Goal: Task Accomplishment & Management: Complete application form

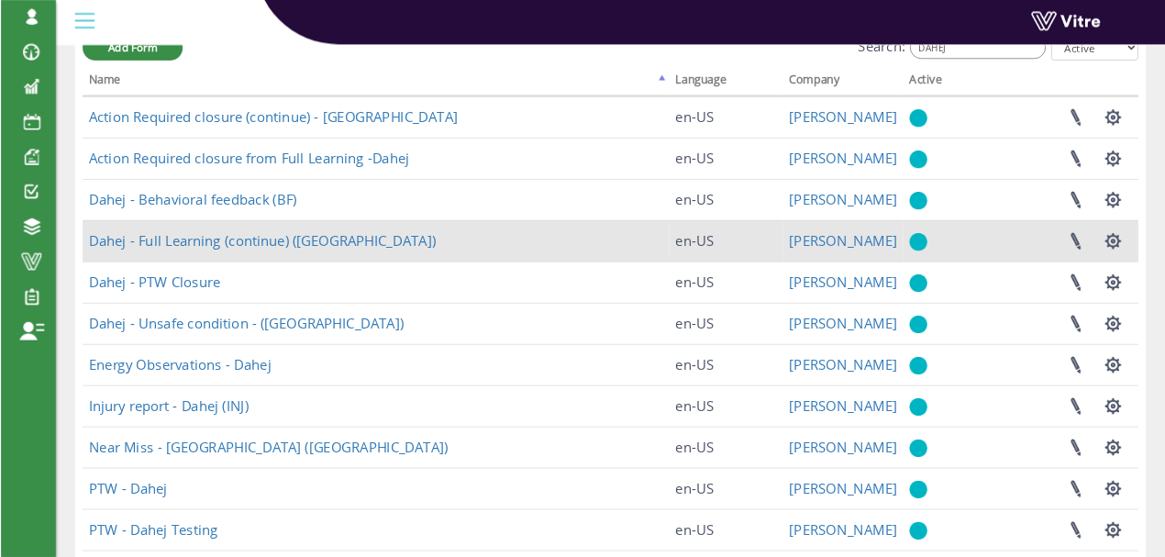
scroll to position [115, 0]
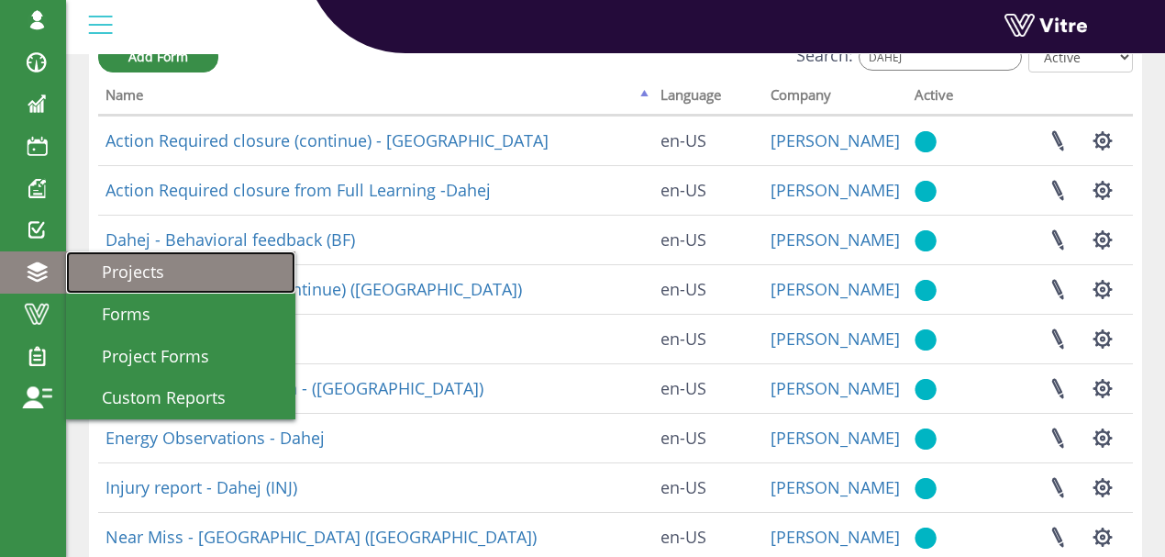
click at [103, 270] on span "Projects" at bounding box center [122, 271] width 84 height 22
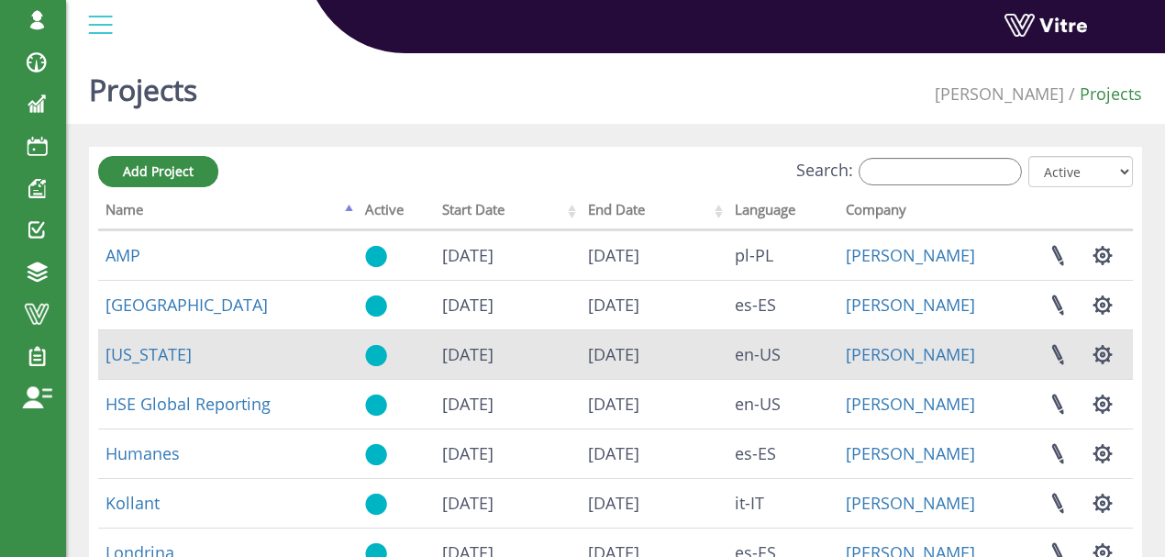
scroll to position [61, 0]
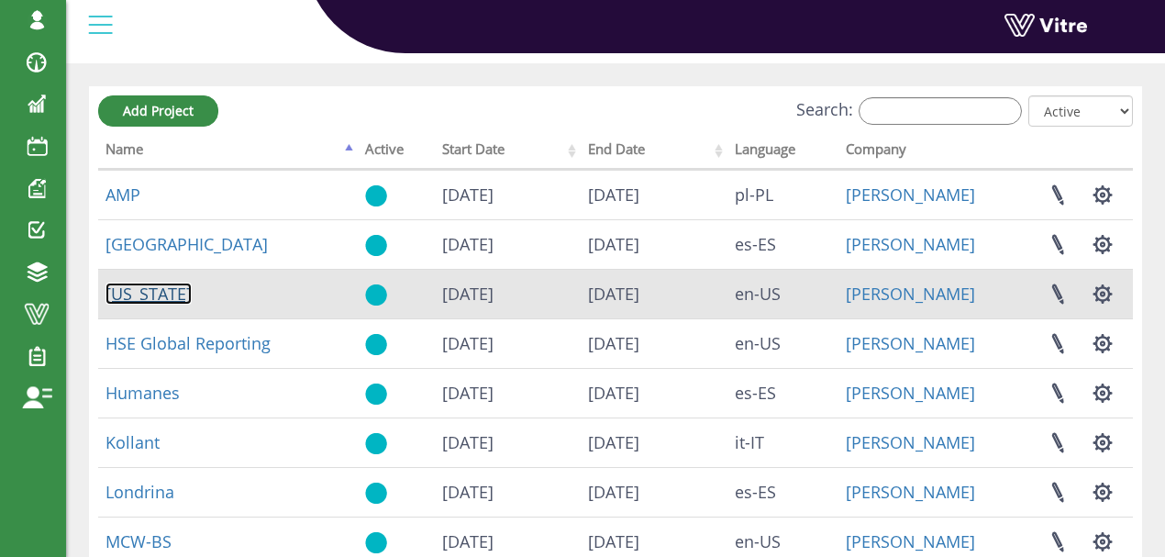
click at [160, 292] on link "[US_STATE]" at bounding box center [148, 293] width 86 height 22
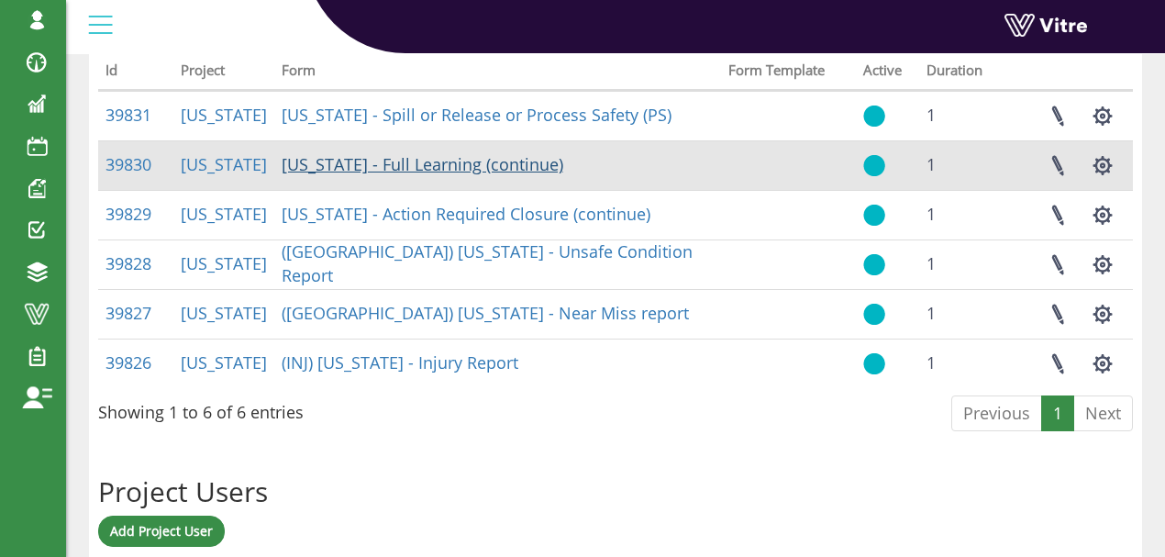
scroll to position [856, 0]
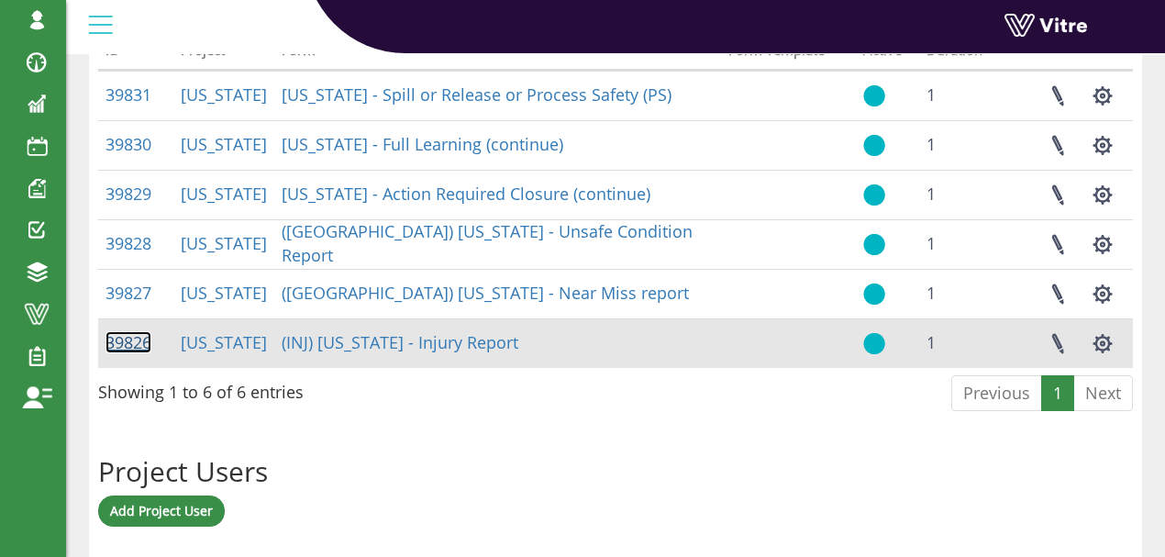
click at [133, 338] on link "39826" at bounding box center [128, 342] width 46 height 22
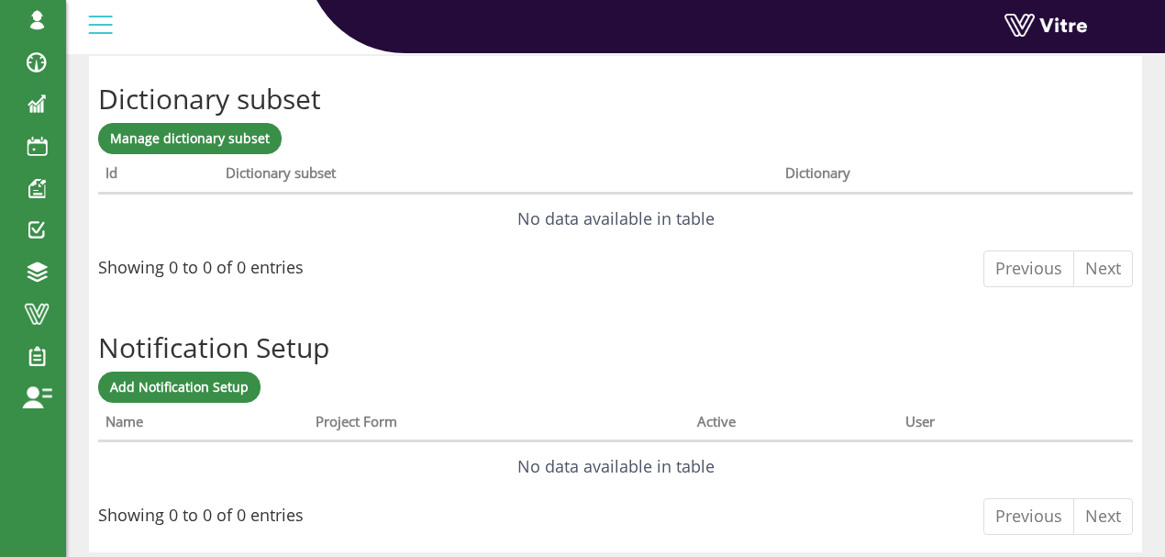
scroll to position [2850, 0]
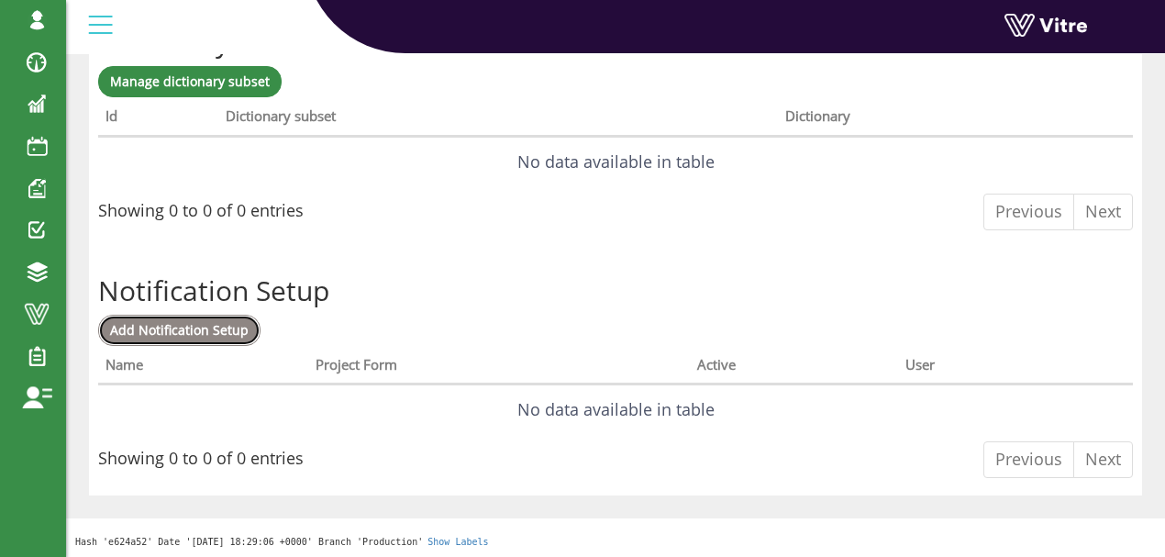
click at [182, 326] on span "Add Notification Setup" at bounding box center [179, 329] width 138 height 17
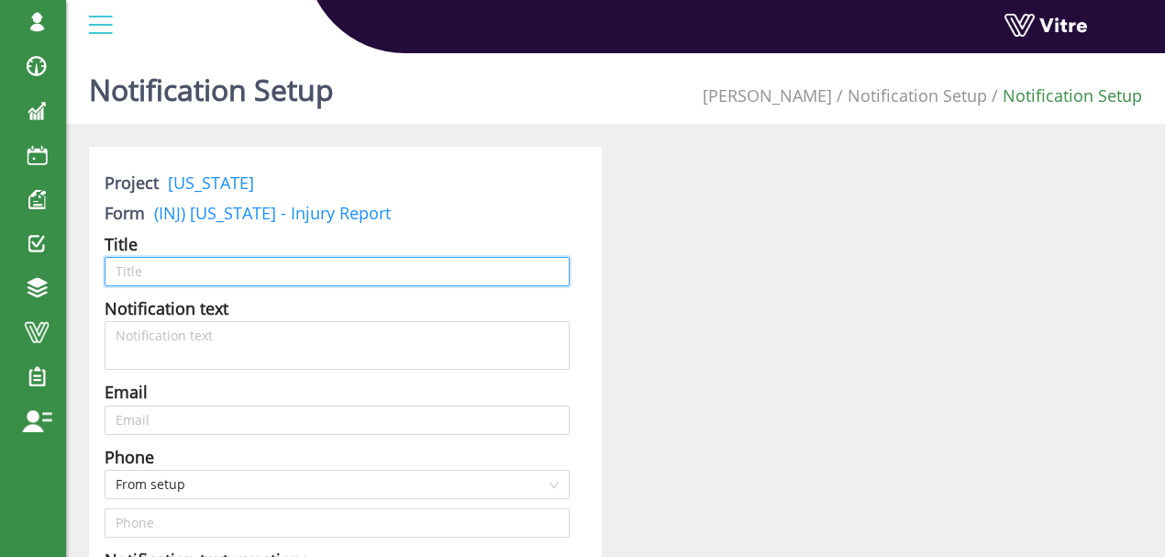
click at [251, 276] on input "text" at bounding box center [337, 271] width 465 height 29
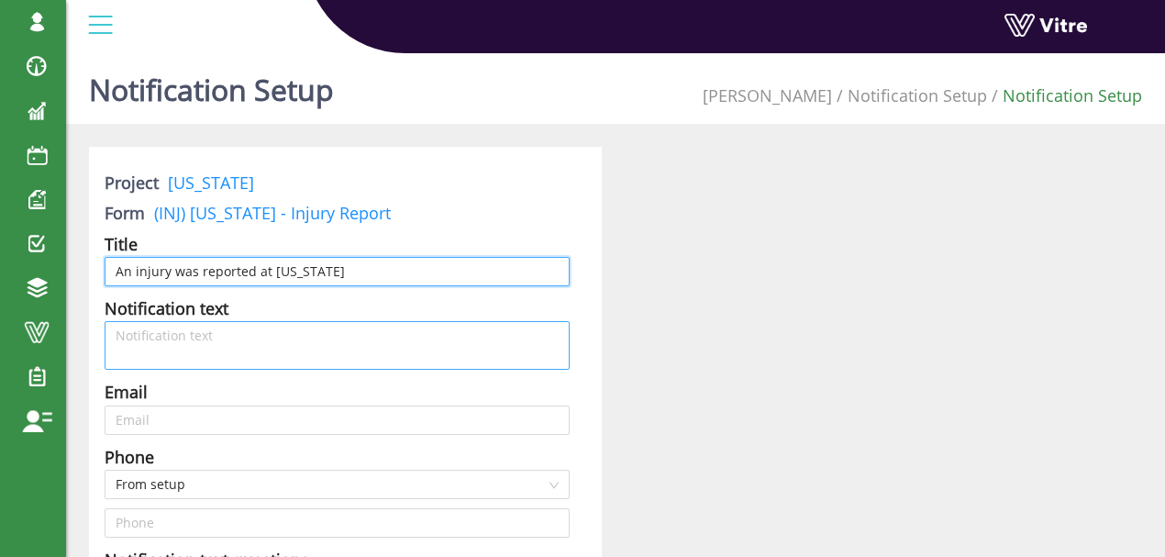
type input "An injury was reported at [US_STATE]"
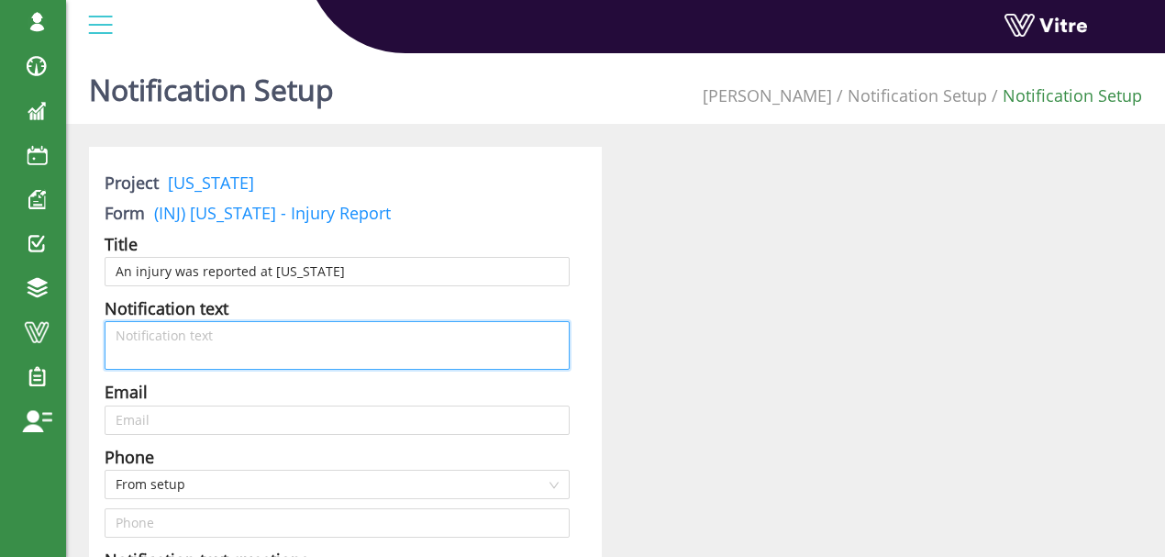
click at [227, 335] on textarea at bounding box center [337, 345] width 465 height 49
type textarea "S"
type textarea "Se"
type textarea "See"
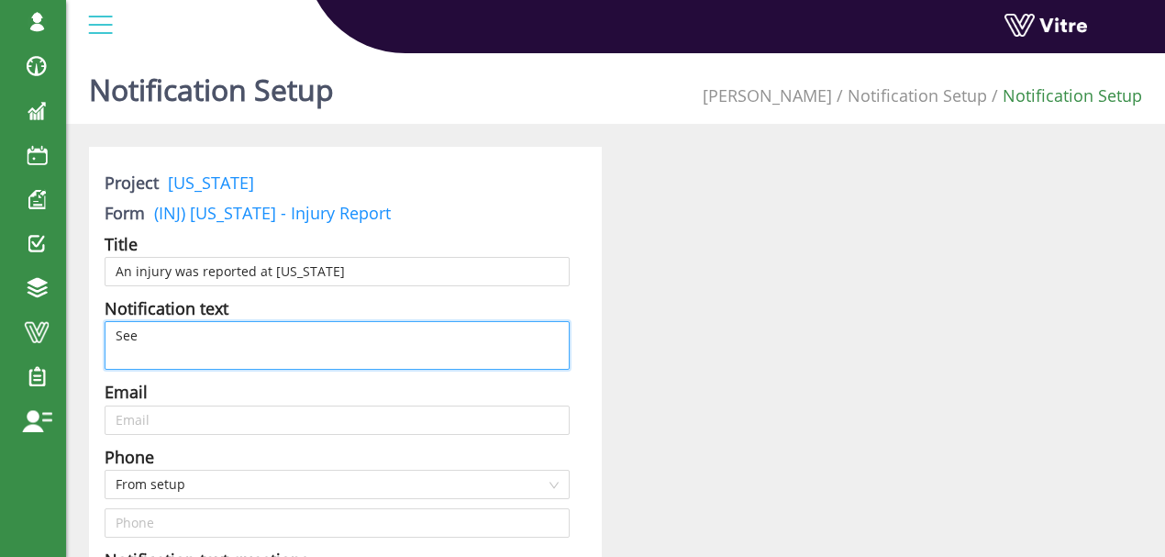
type textarea "See a"
type textarea "See at"
type textarea "See att"
type textarea "See atta"
type textarea "See attac"
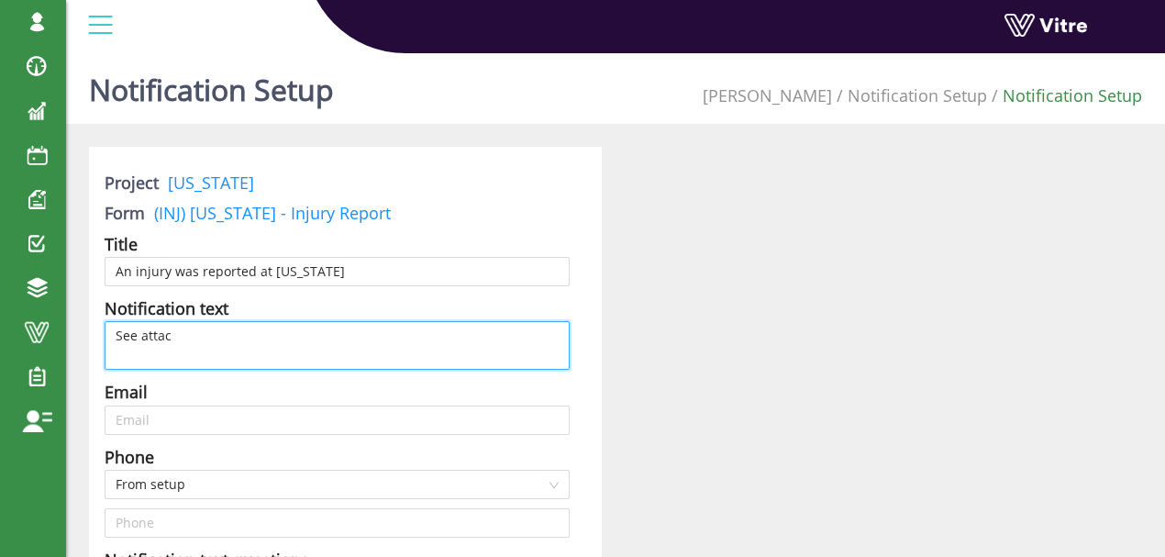
type textarea "See attach"
type textarea "See attache"
type textarea "See attached"
type textarea "See attached t"
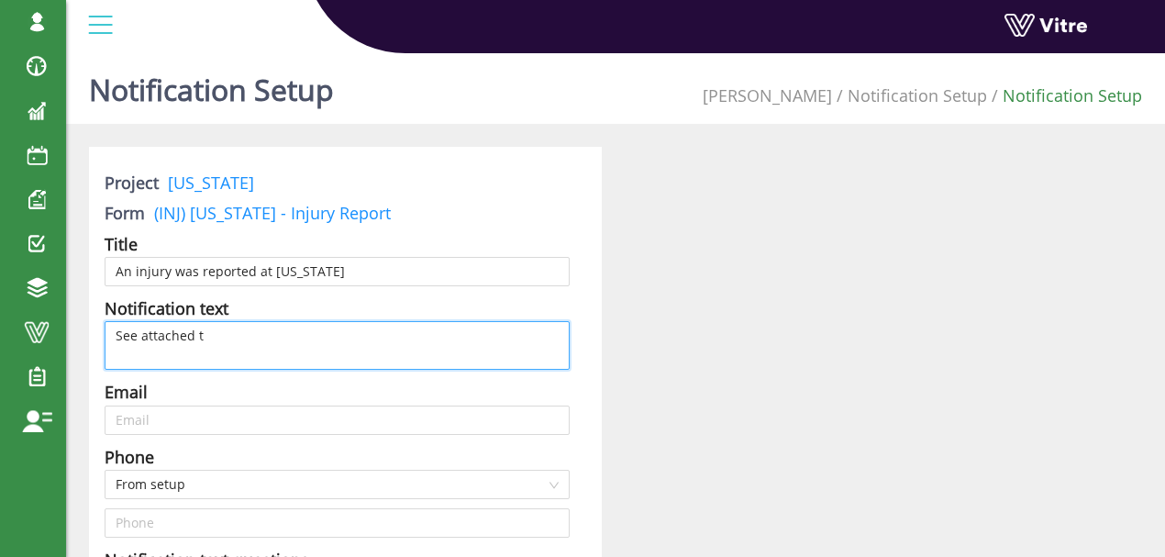
type textarea "See attached th"
type textarea "See attached the"
type textarea "See attached the i"
type textarea "See attached the in"
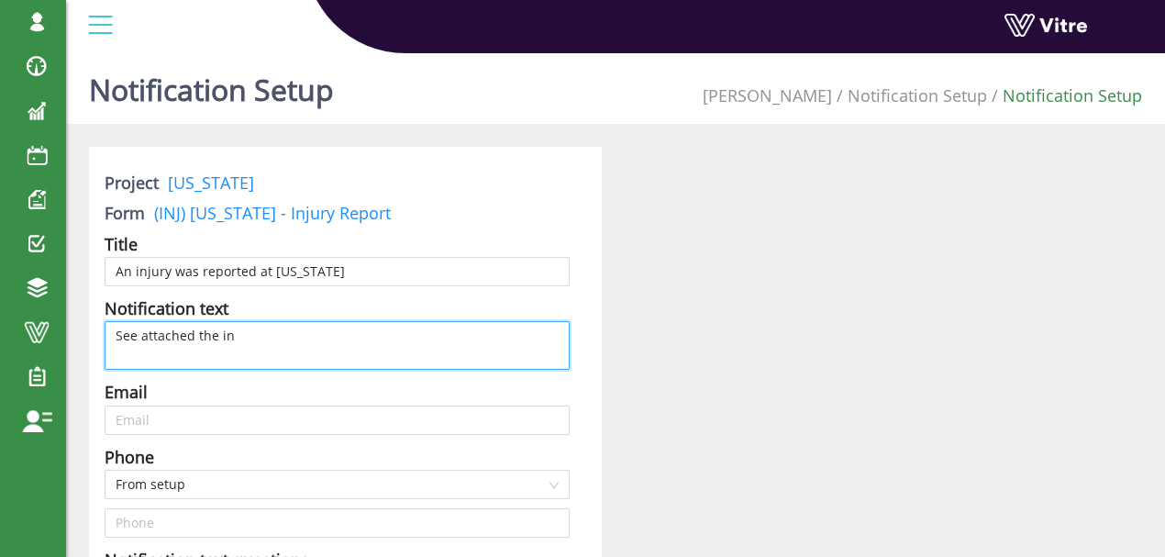
type textarea "See attached the inj"
type textarea "See attached the inju"
type textarea "See attached the injur"
type textarea "See attached the injury"
type textarea "See attached the injury r"
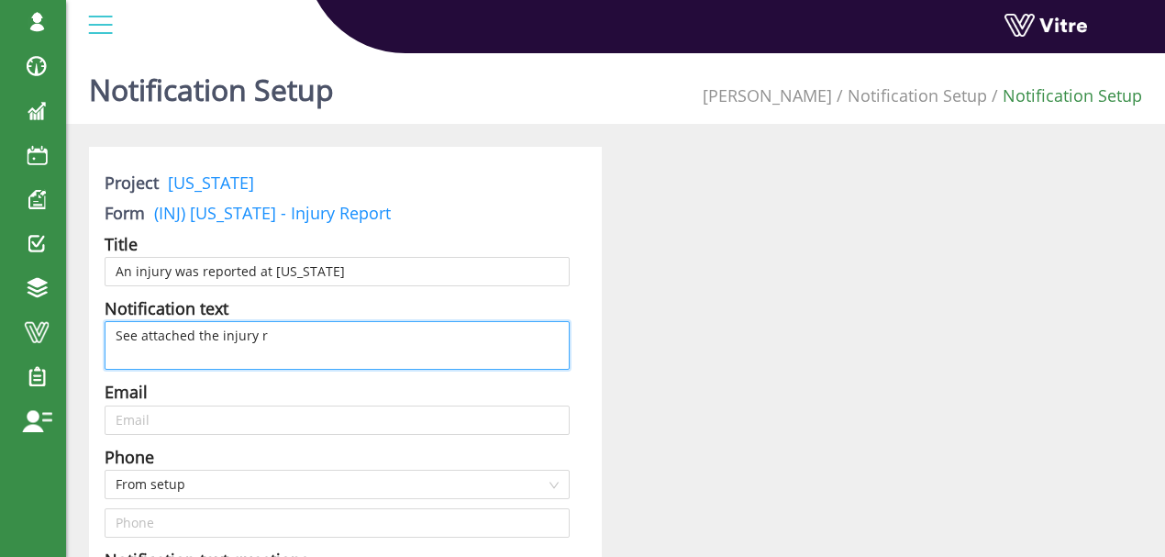
type textarea "See attached the injury re"
type textarea "See attached the injury rep"
type textarea "See attached the injury repo"
type textarea "See attached the injury repor"
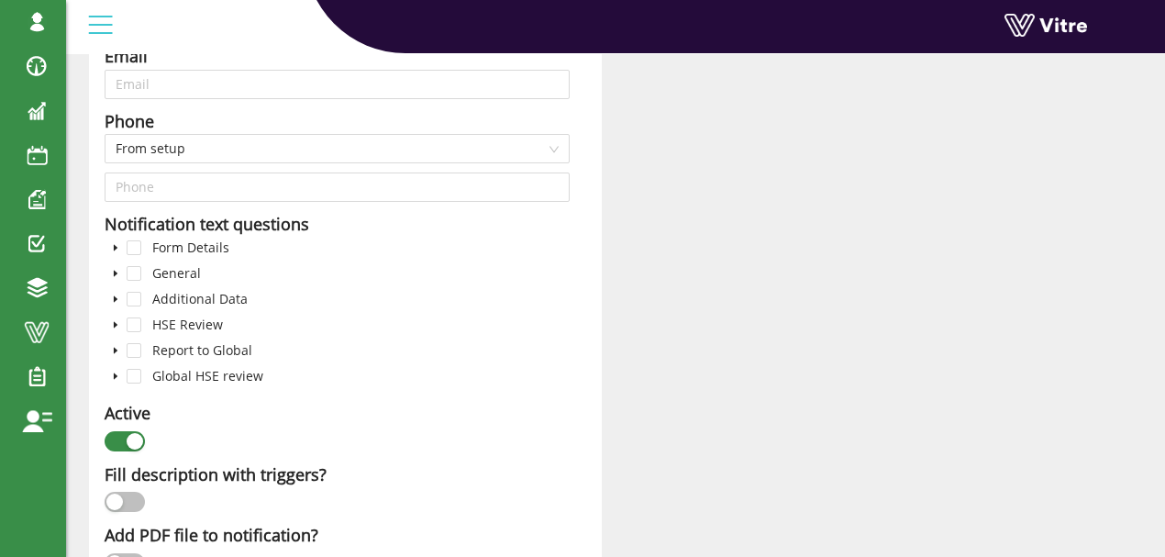
scroll to position [367, 0]
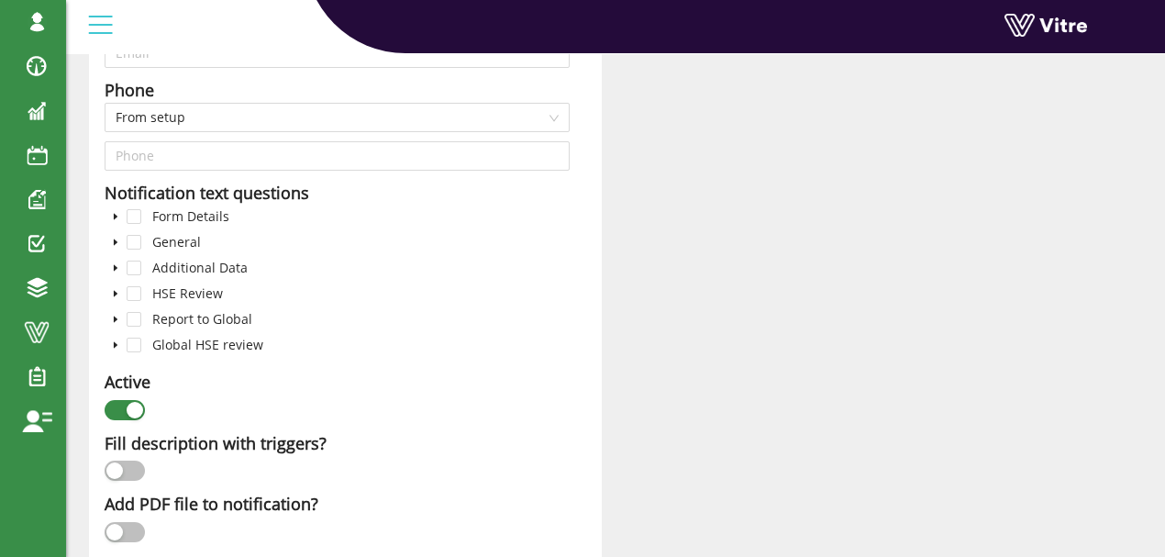
type textarea "See attached the injury report"
click at [115, 214] on icon "caret-down" at bounding box center [116, 217] width 4 height 6
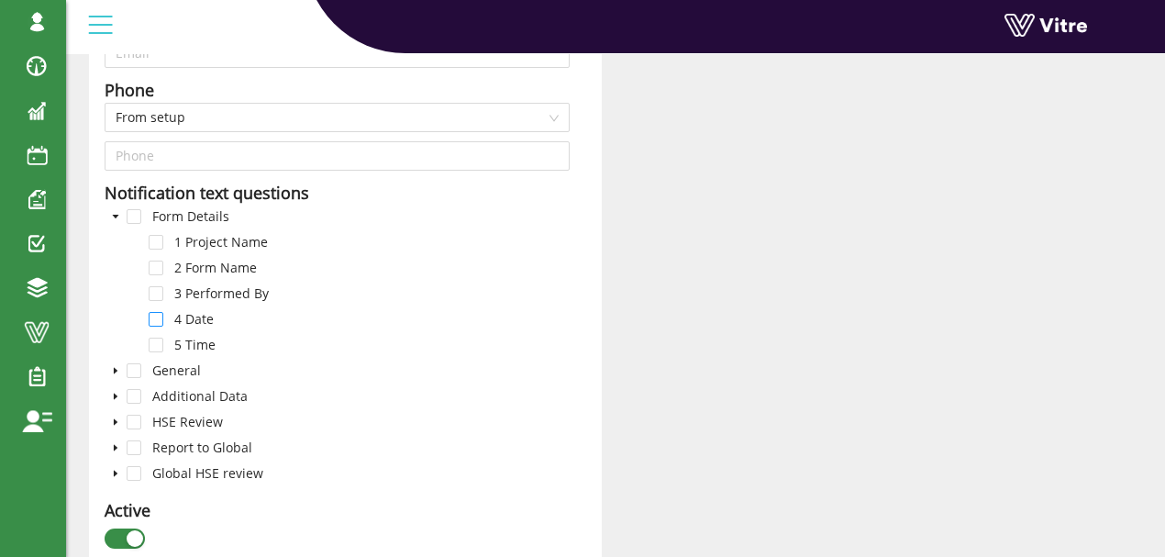
click at [156, 319] on span at bounding box center [156, 319] width 15 height 15
click at [114, 370] on icon "caret-down" at bounding box center [115, 370] width 9 height 9
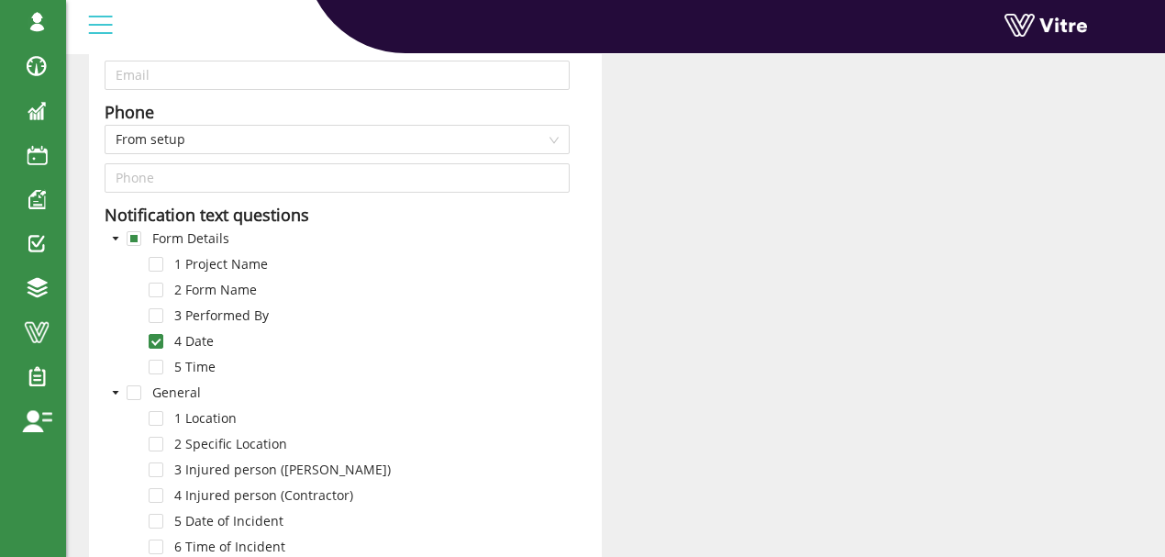
scroll to position [427, 0]
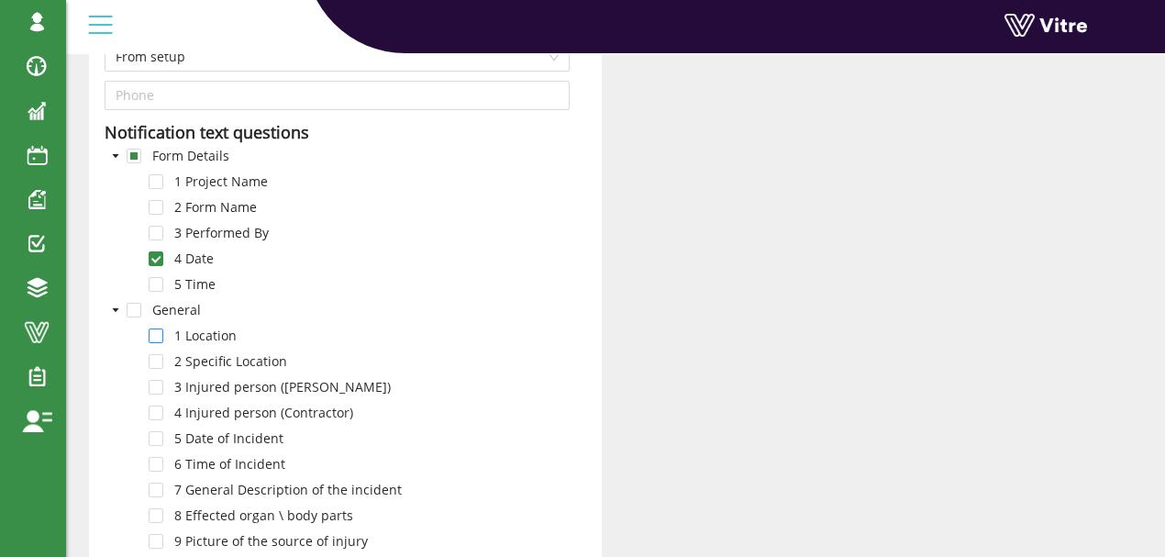
click at [158, 334] on span at bounding box center [156, 335] width 15 height 15
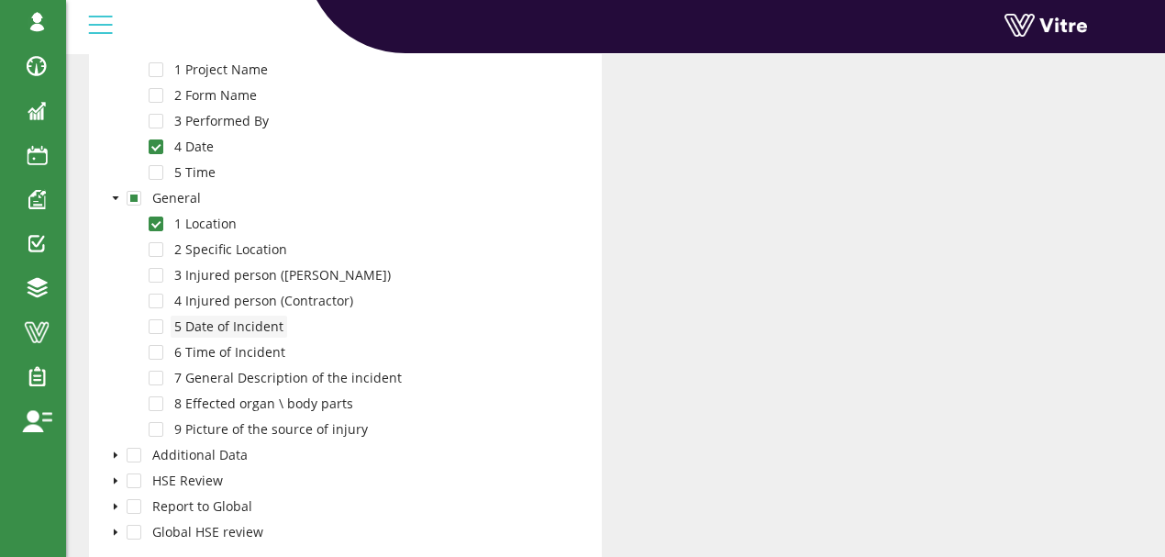
scroll to position [550, 0]
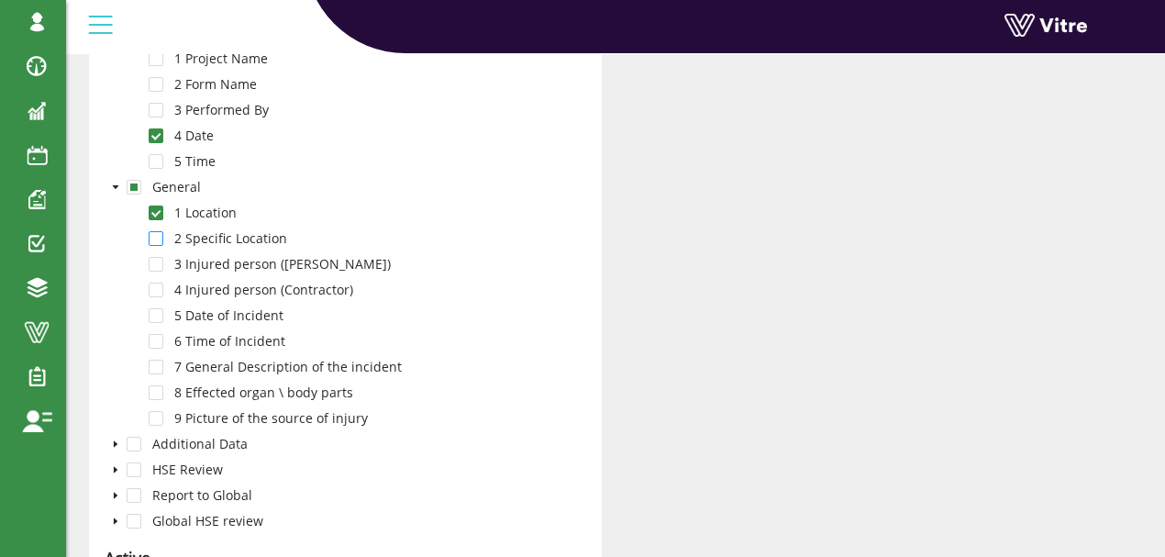
click at [156, 234] on span at bounding box center [156, 238] width 15 height 15
click at [162, 315] on span at bounding box center [156, 315] width 15 height 15
click at [160, 339] on span at bounding box center [156, 341] width 15 height 15
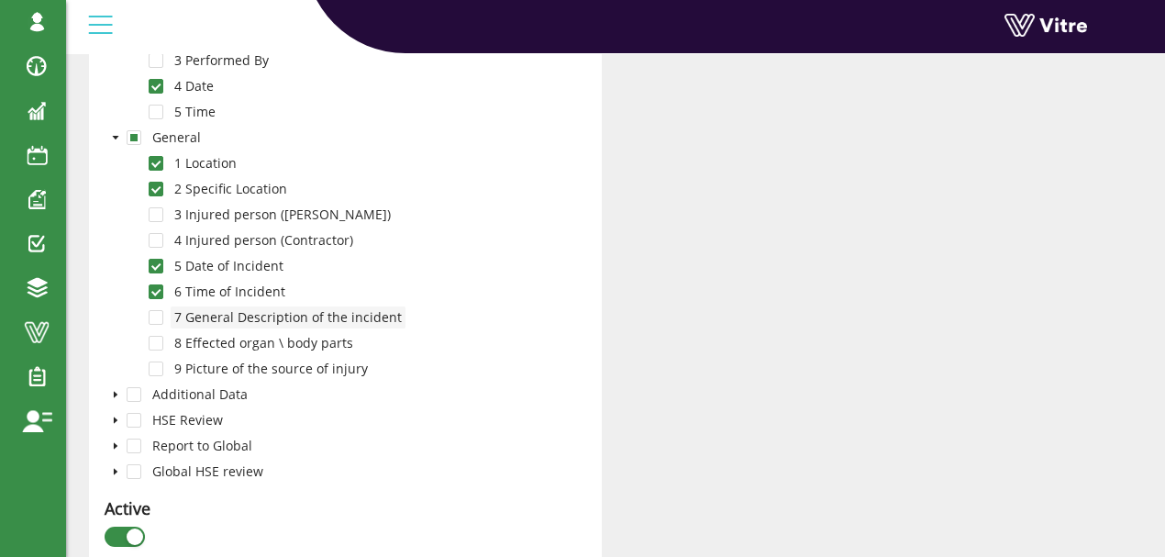
scroll to position [672, 0]
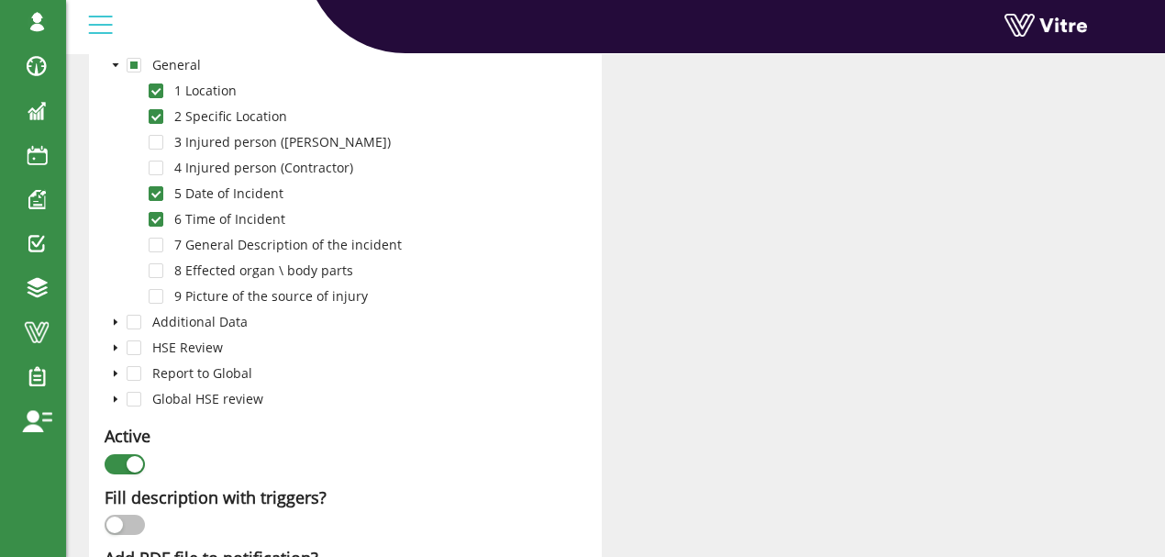
click at [116, 345] on icon "caret-down" at bounding box center [116, 348] width 4 height 6
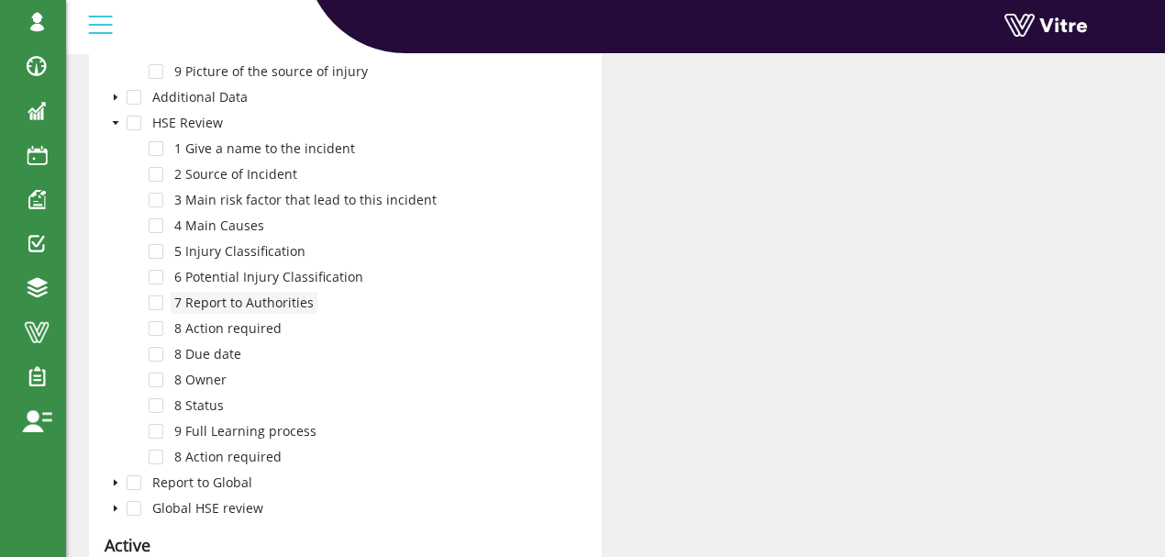
scroll to position [917, 0]
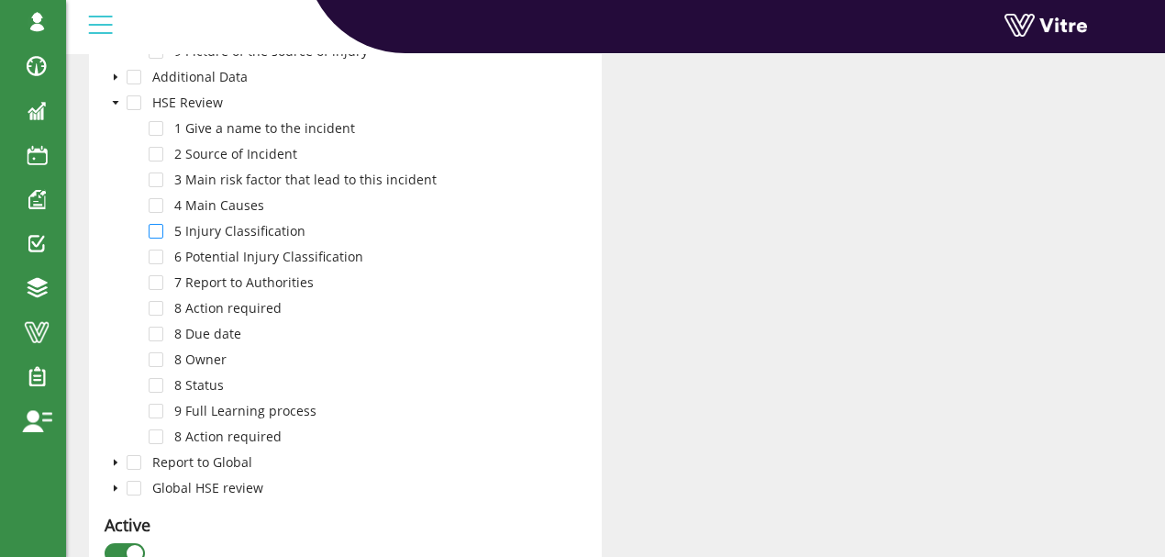
click at [154, 226] on span at bounding box center [156, 231] width 15 height 15
click at [160, 253] on span at bounding box center [156, 256] width 15 height 15
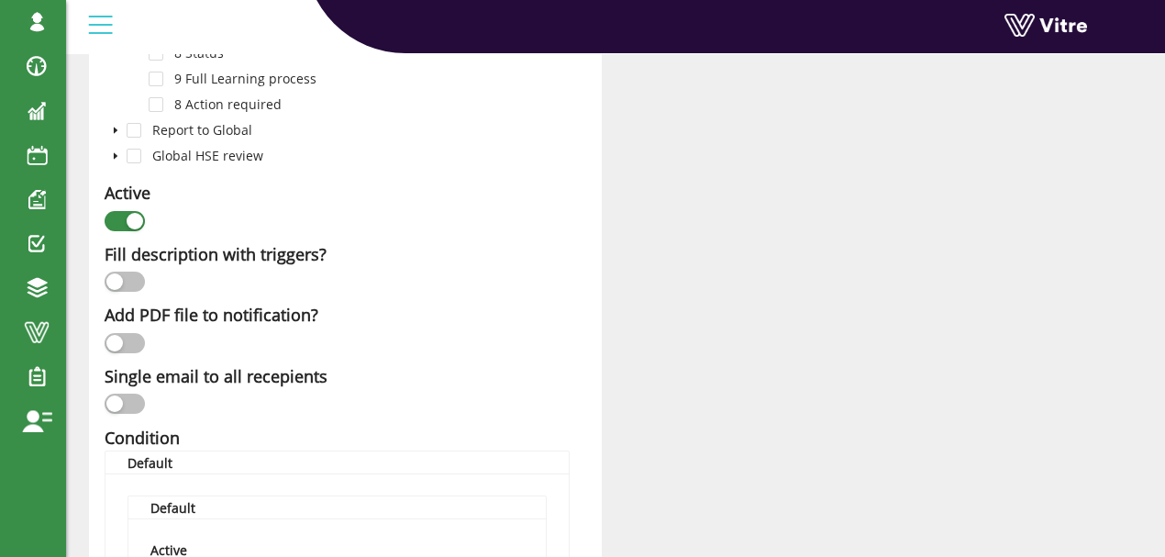
scroll to position [1284, 0]
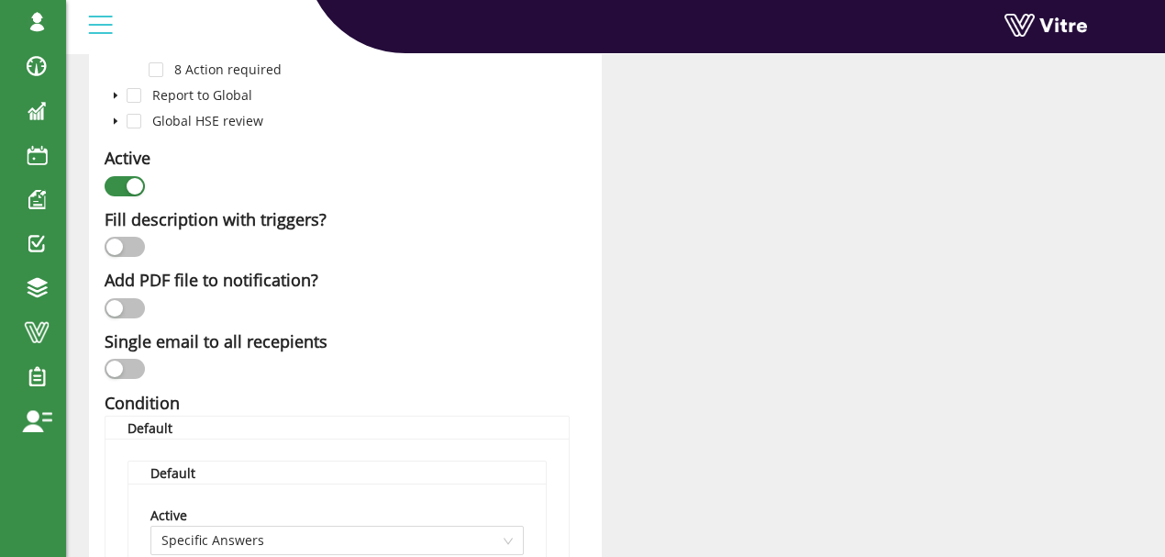
click at [123, 303] on div "button" at bounding box center [114, 308] width 17 height 17
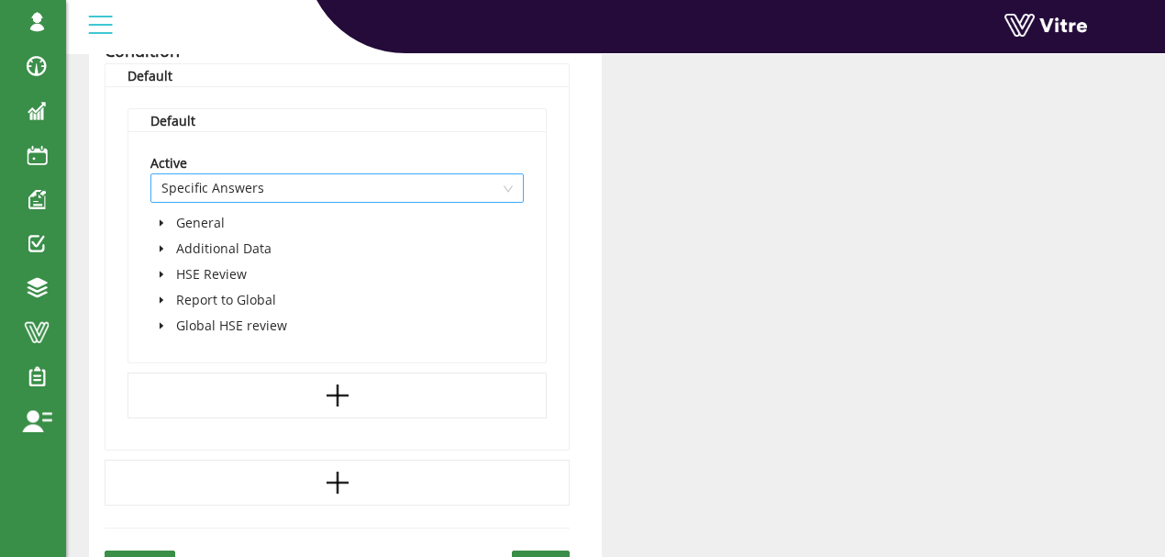
scroll to position [1651, 0]
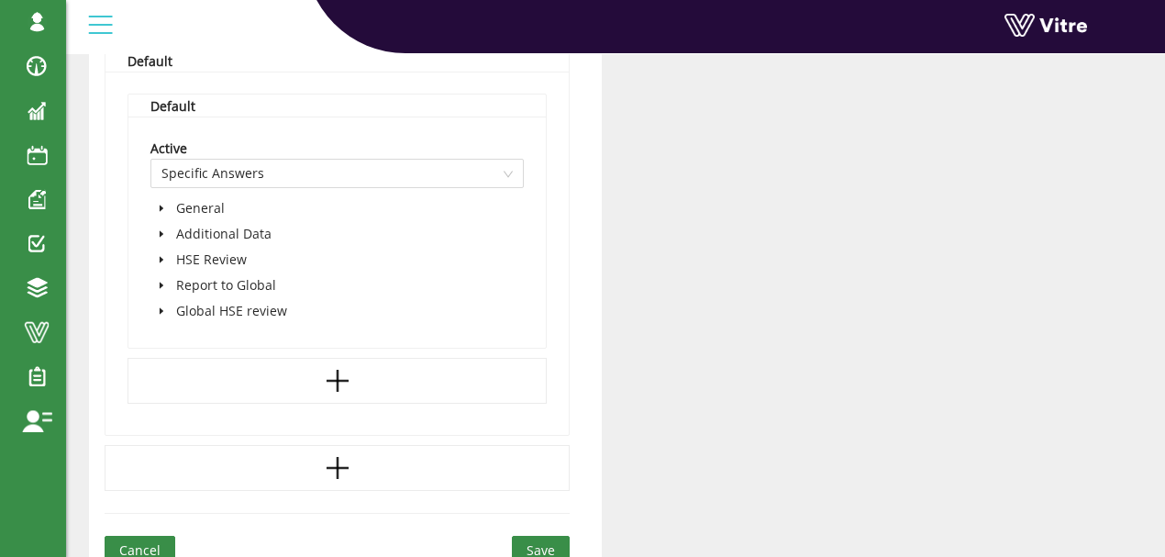
click at [160, 256] on icon "caret-down" at bounding box center [162, 259] width 4 height 6
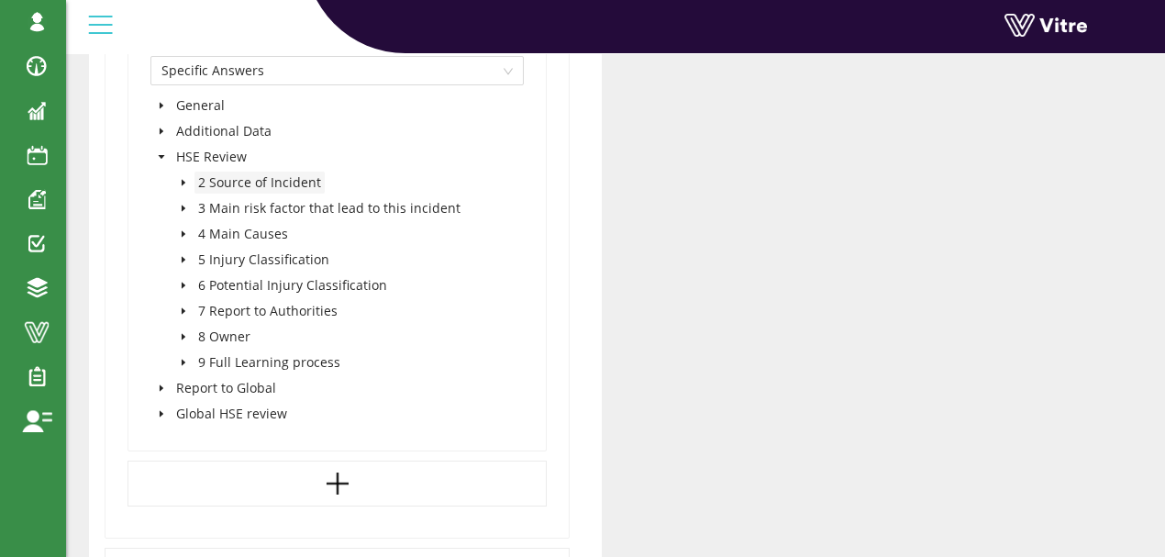
scroll to position [1773, 0]
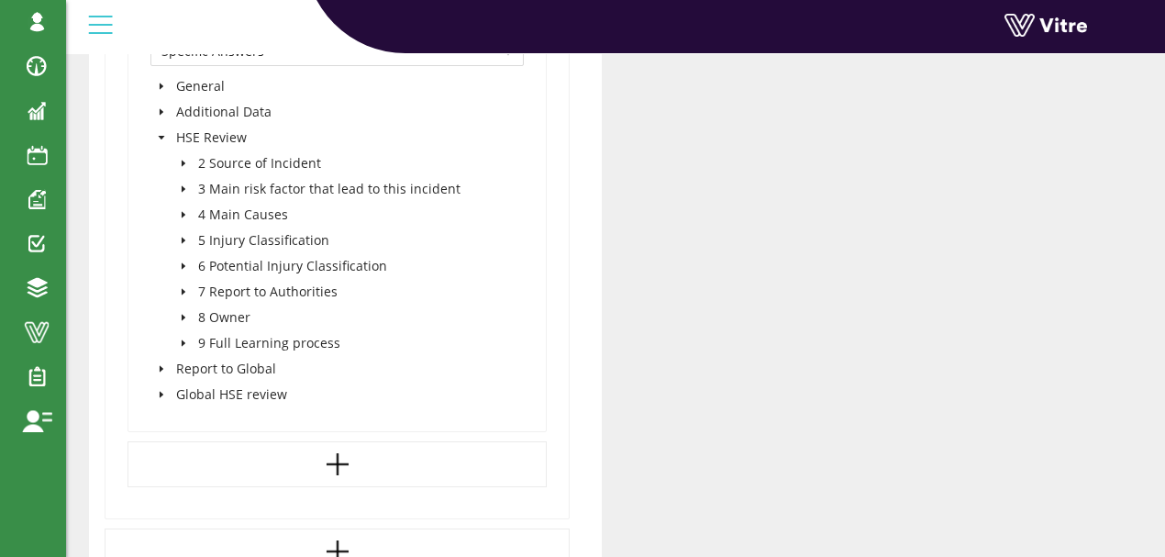
click at [162, 134] on icon "caret-down" at bounding box center [161, 137] width 9 height 9
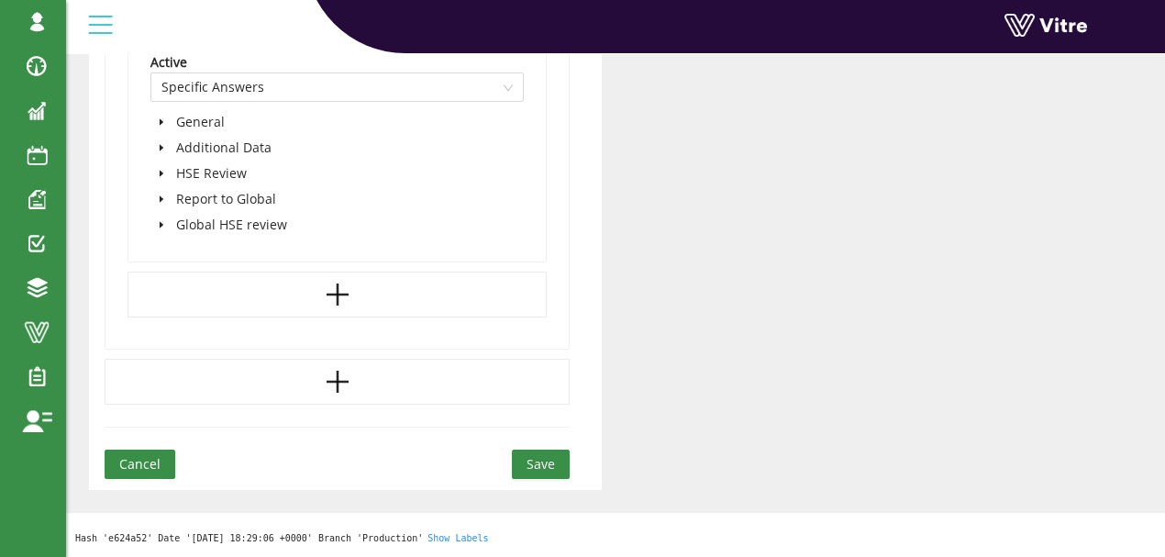
scroll to position [1733, 0]
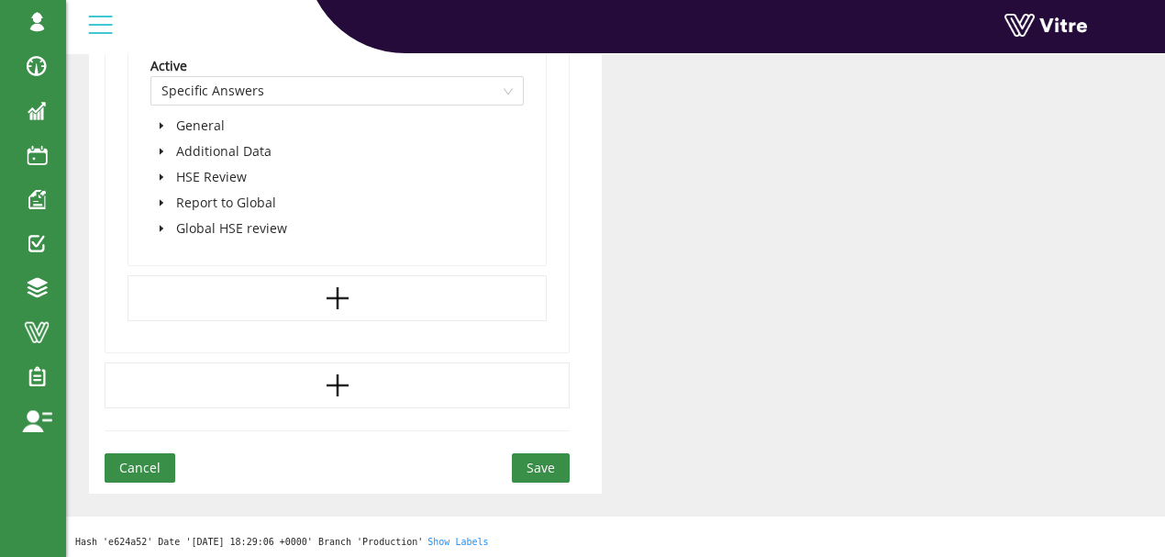
click at [161, 123] on icon "caret-down" at bounding box center [162, 125] width 4 height 6
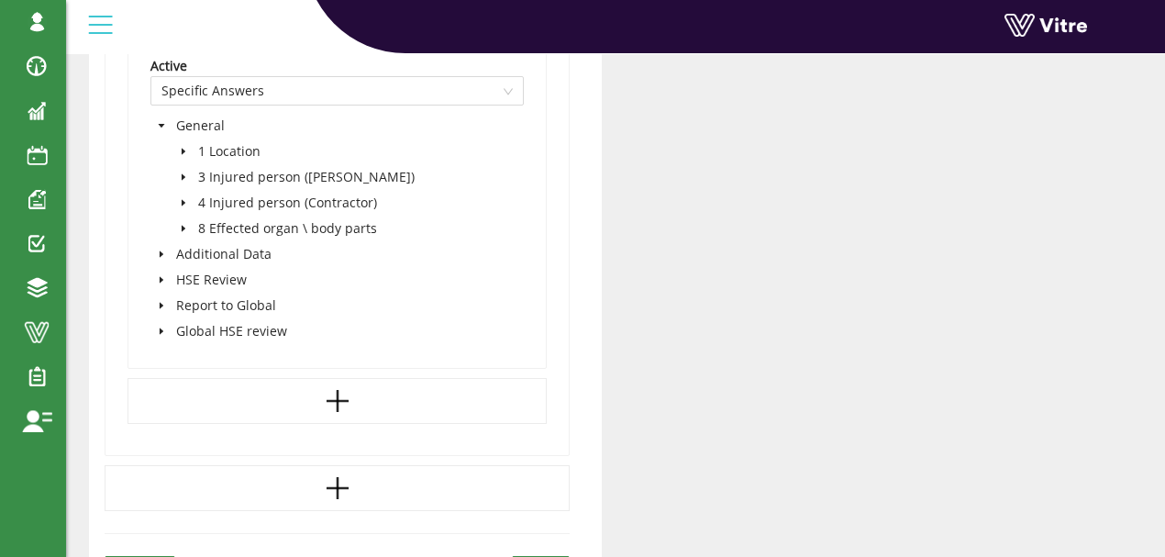
scroll to position [1773, 0]
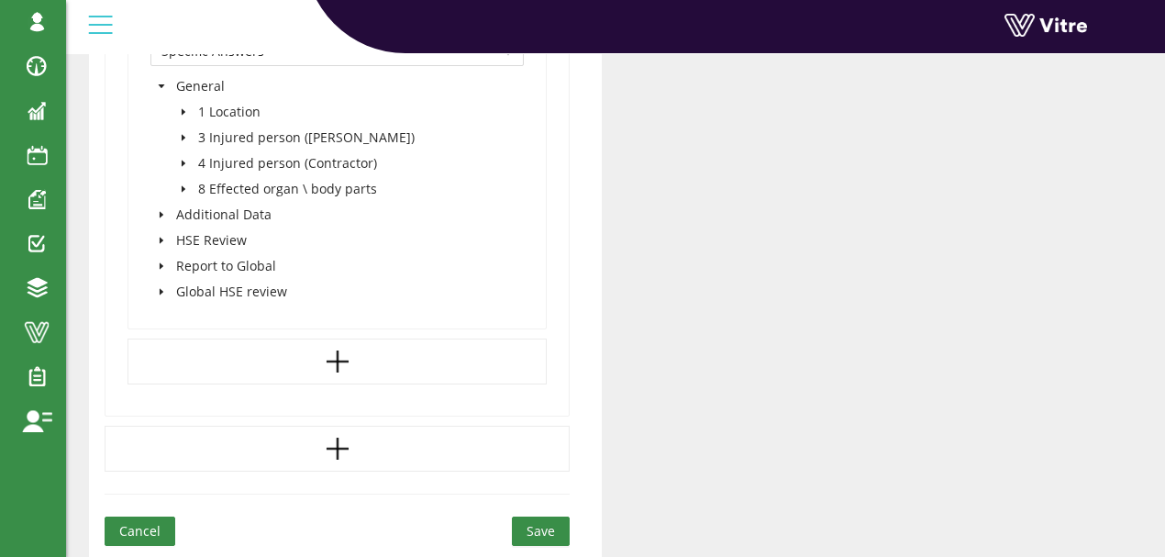
click at [161, 84] on icon "caret-down" at bounding box center [162, 86] width 6 height 4
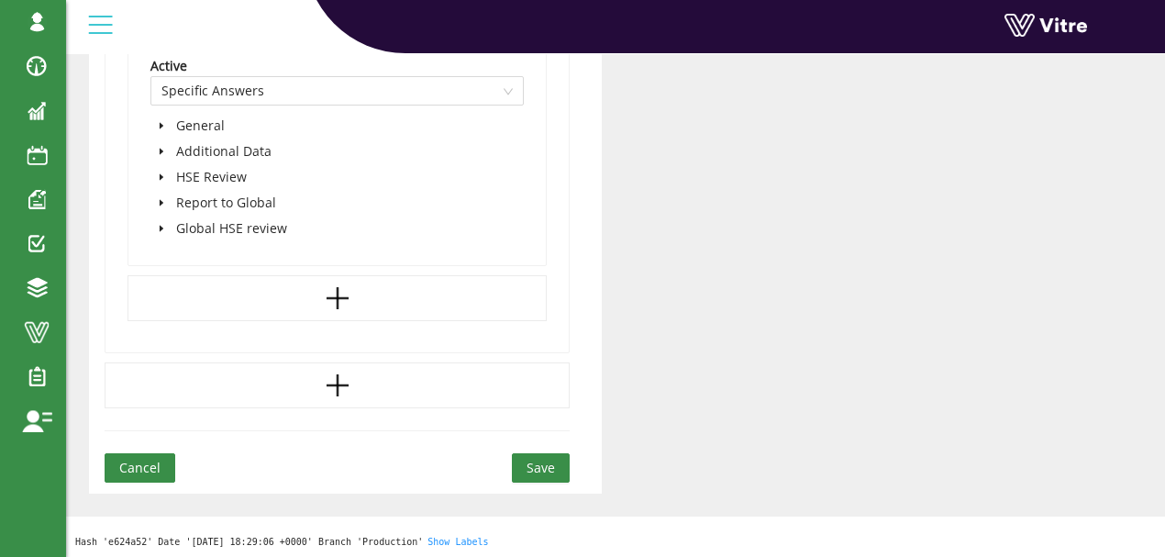
click at [160, 148] on icon "caret-down" at bounding box center [162, 151] width 4 height 6
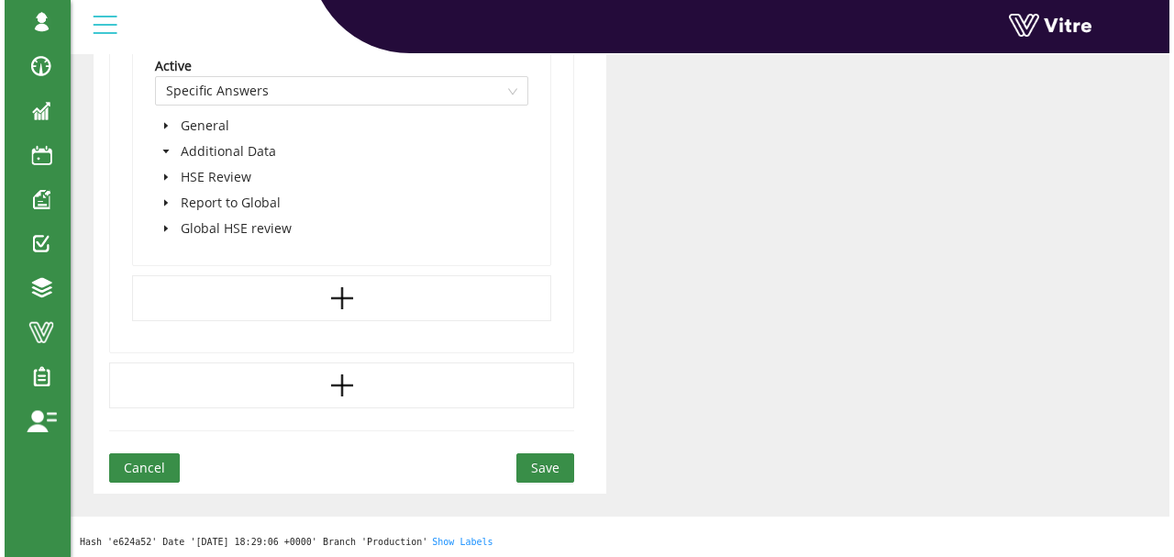
scroll to position [1773, 0]
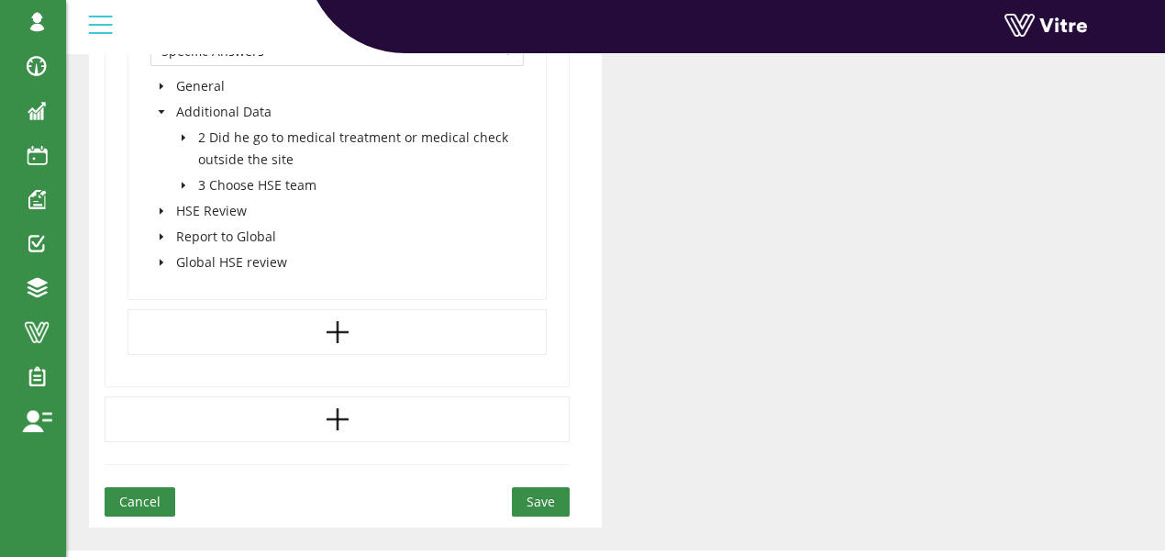
click at [182, 182] on icon "caret-down" at bounding box center [184, 185] width 4 height 6
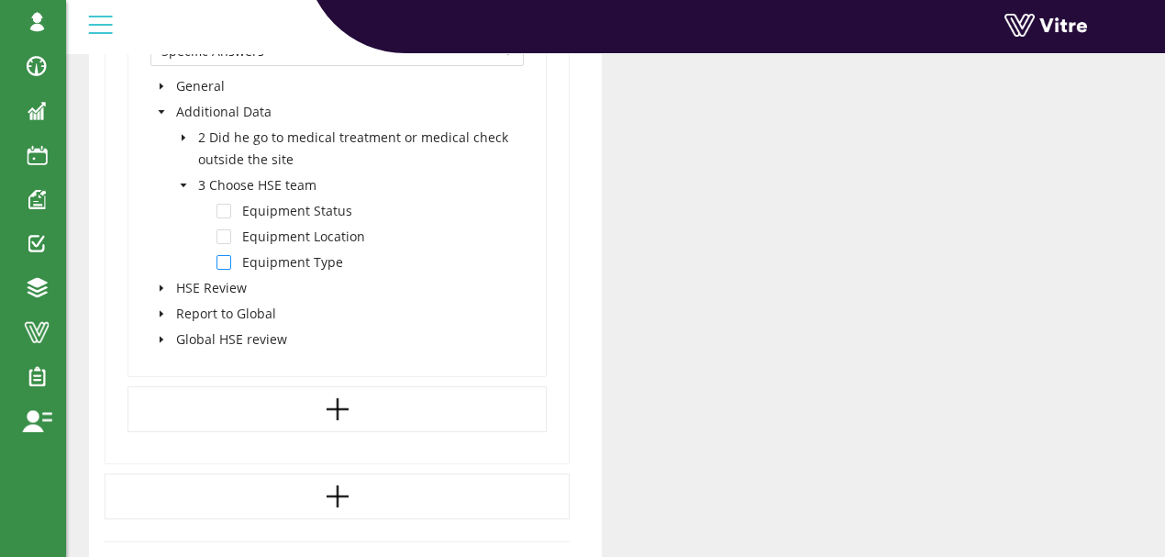
click at [227, 259] on span at bounding box center [223, 262] width 15 height 15
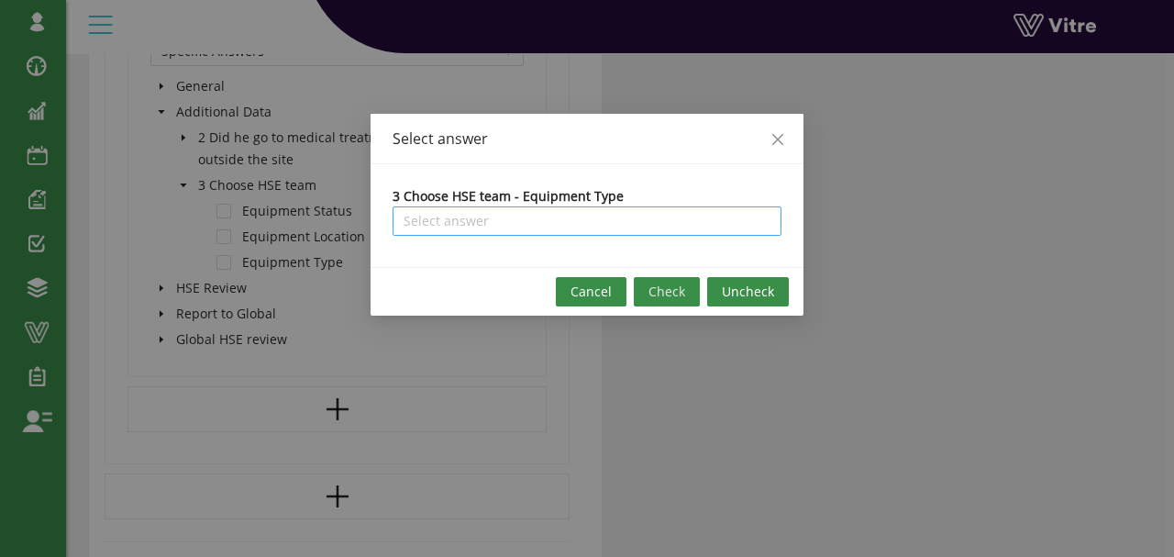
click at [521, 219] on input "search" at bounding box center [587, 221] width 367 height 28
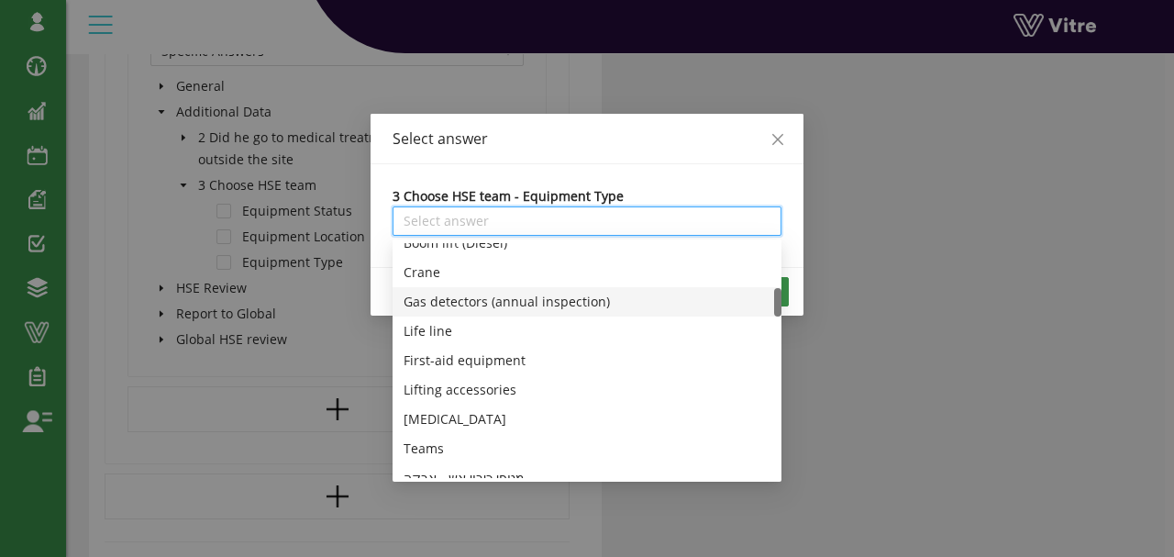
scroll to position [427, 0]
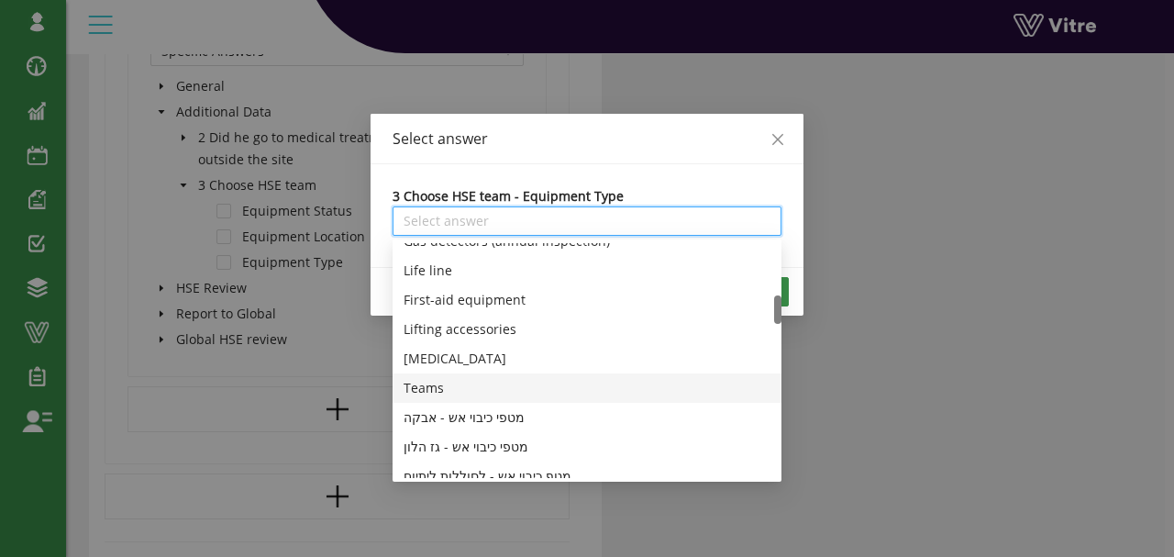
click at [427, 380] on div "Teams" at bounding box center [587, 388] width 367 height 20
type input "Teams"
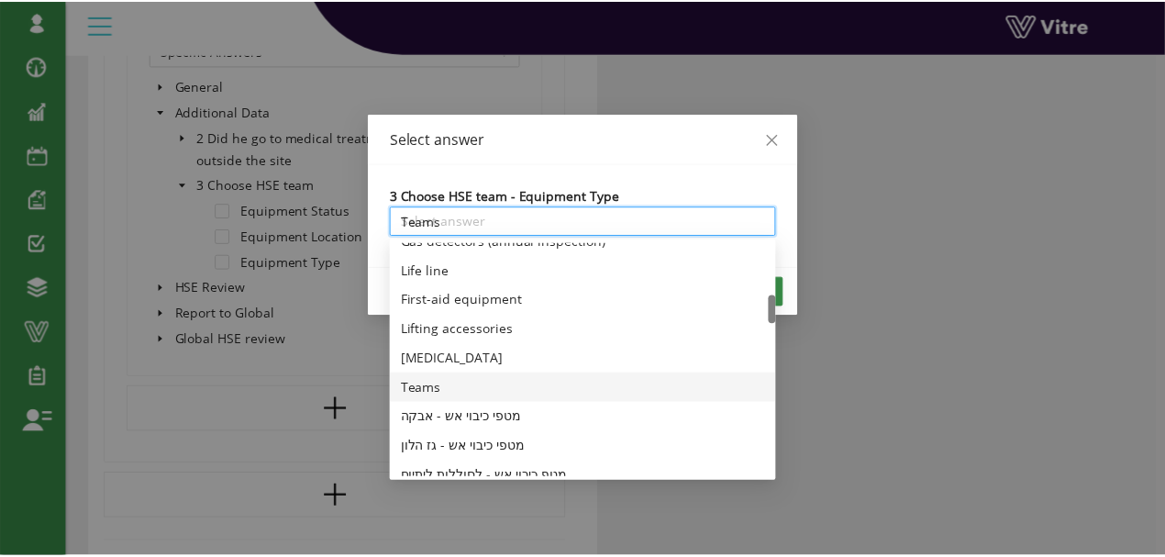
scroll to position [0, 0]
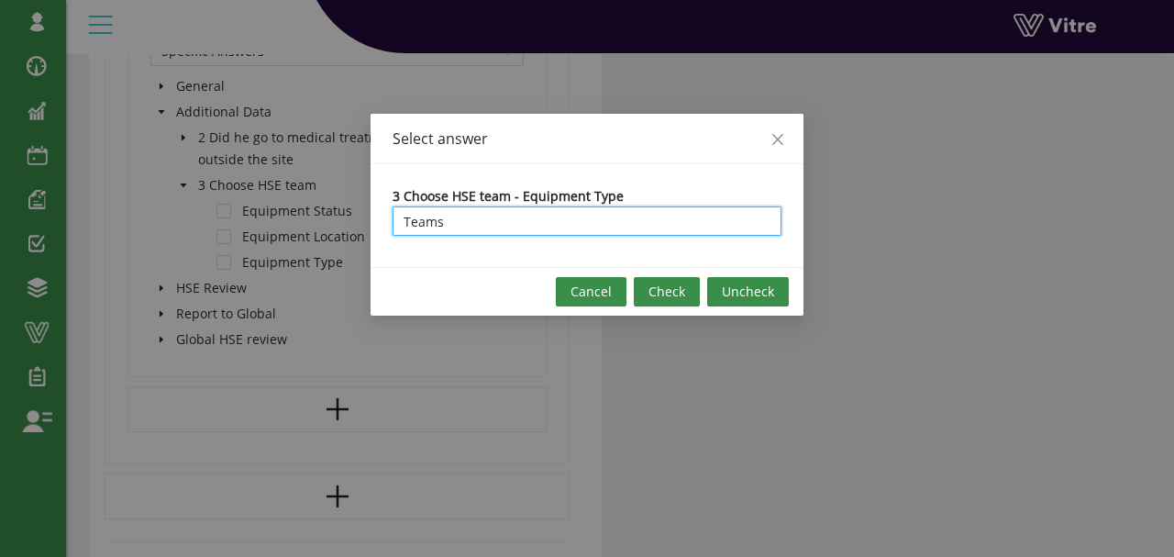
click at [660, 284] on span "Check" at bounding box center [666, 292] width 37 height 20
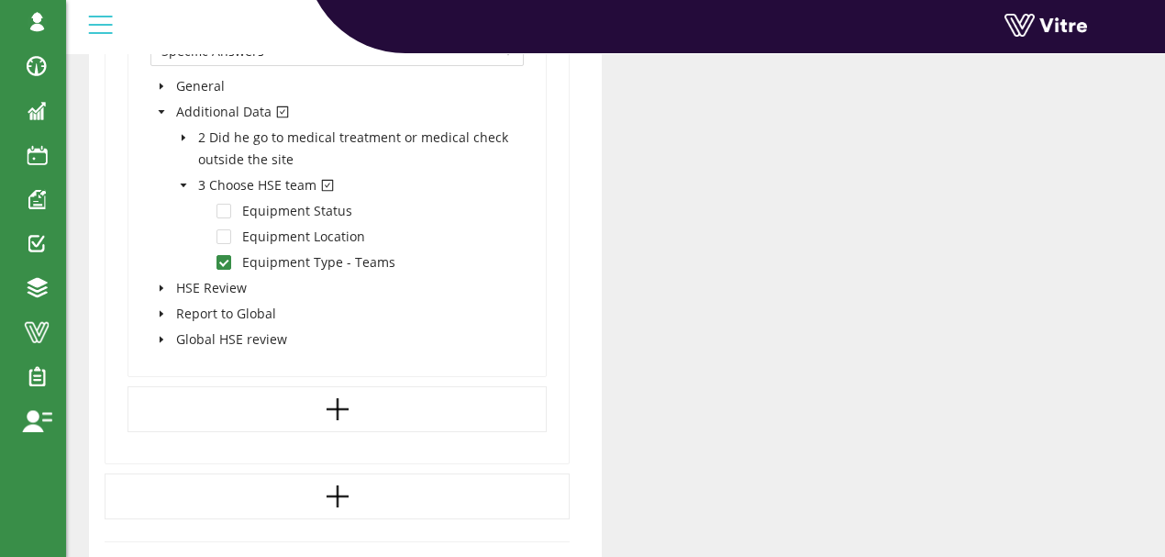
click at [182, 177] on span at bounding box center [183, 185] width 22 height 22
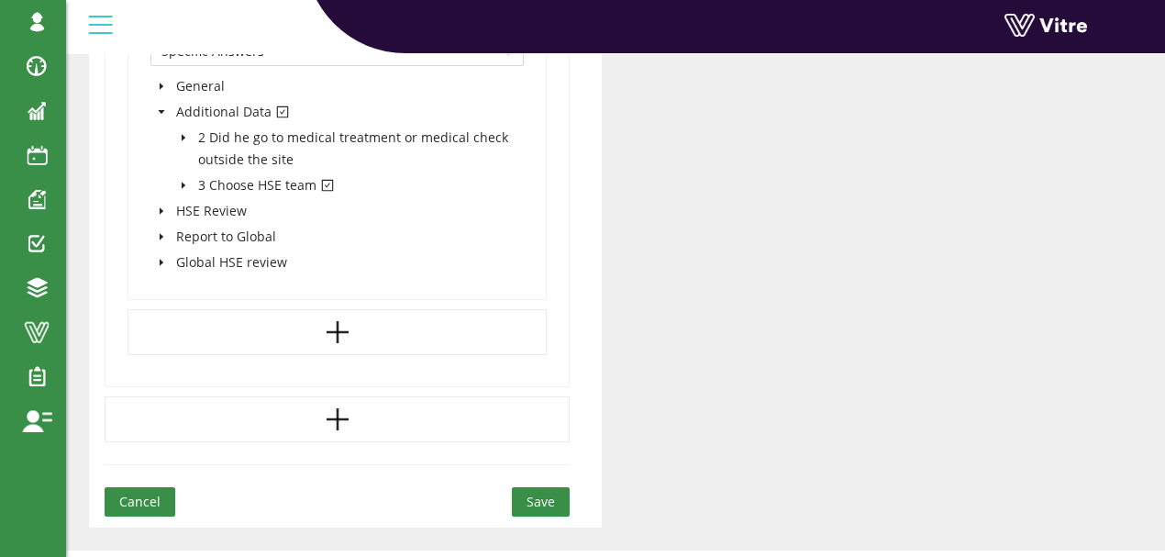
click at [160, 110] on icon "caret-down" at bounding box center [162, 112] width 6 height 4
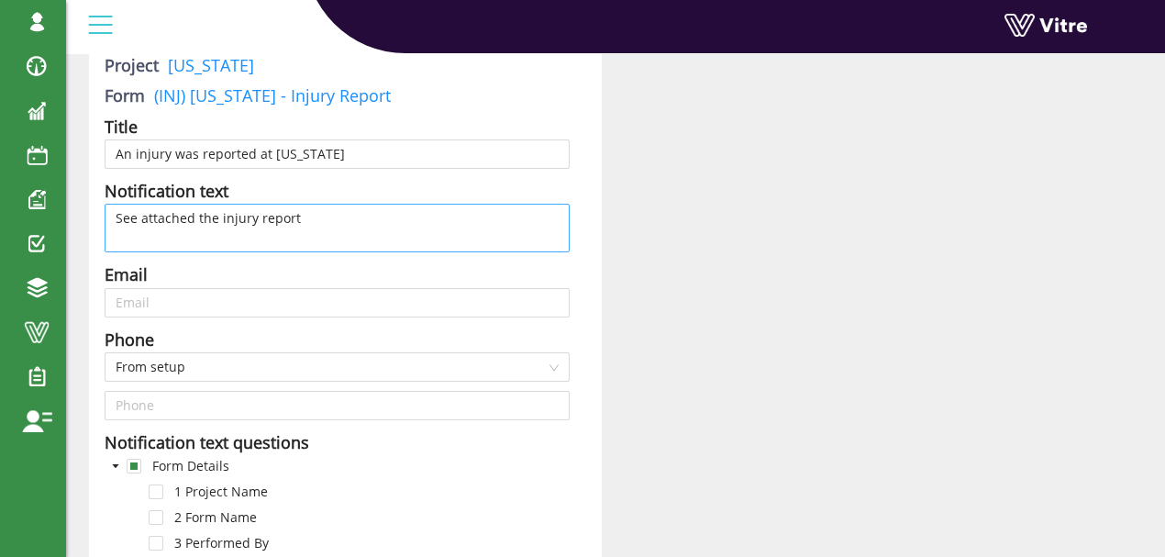
scroll to position [122, 0]
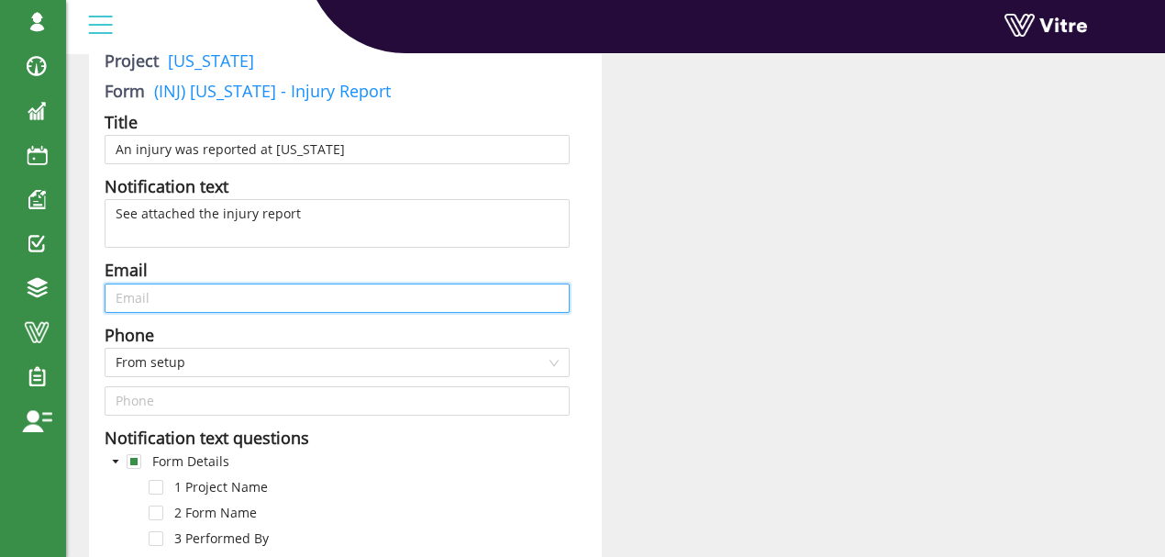
click at [215, 296] on input "text" at bounding box center [337, 297] width 465 height 29
paste input "labarron.mcmillian@adama.com"
type input "labarron.mcmillian@adama.com"
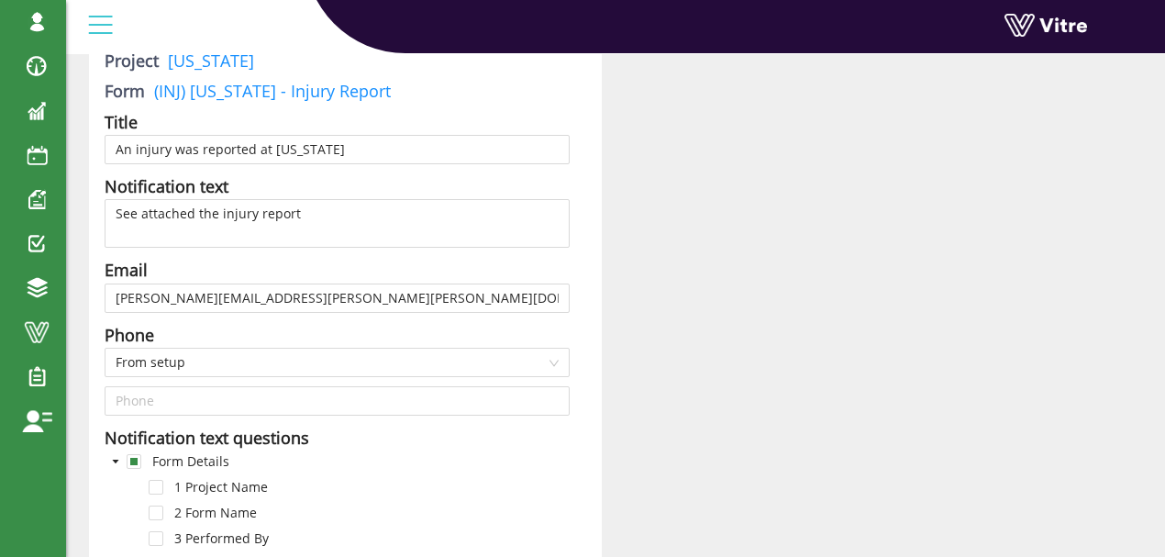
click at [361, 330] on div "Phone" at bounding box center [337, 335] width 465 height 26
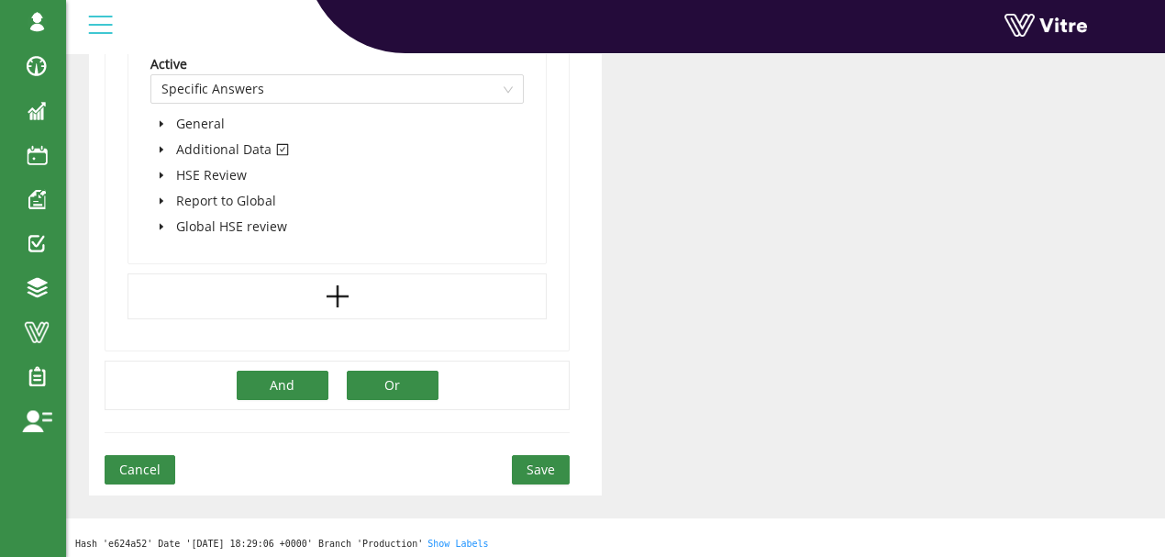
scroll to position [1733, 0]
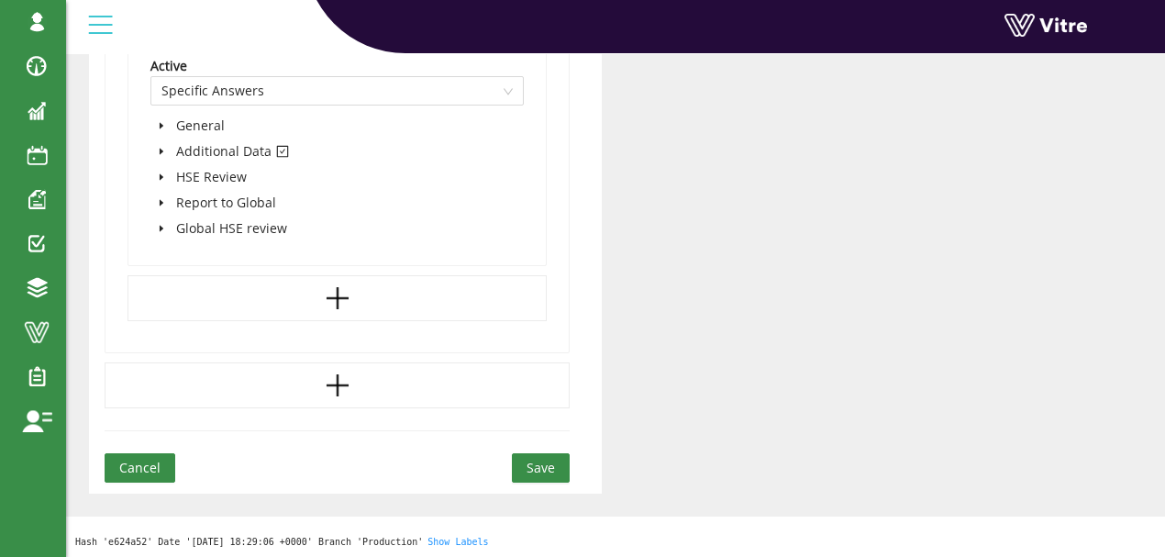
click at [546, 462] on span "Save" at bounding box center [540, 468] width 28 height 20
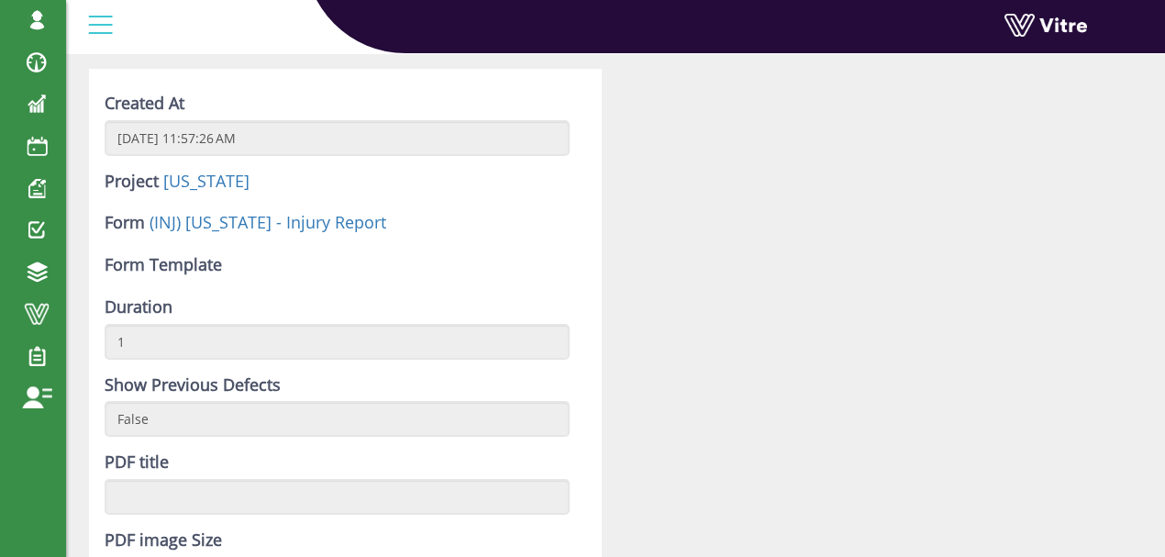
scroll to position [122, 0]
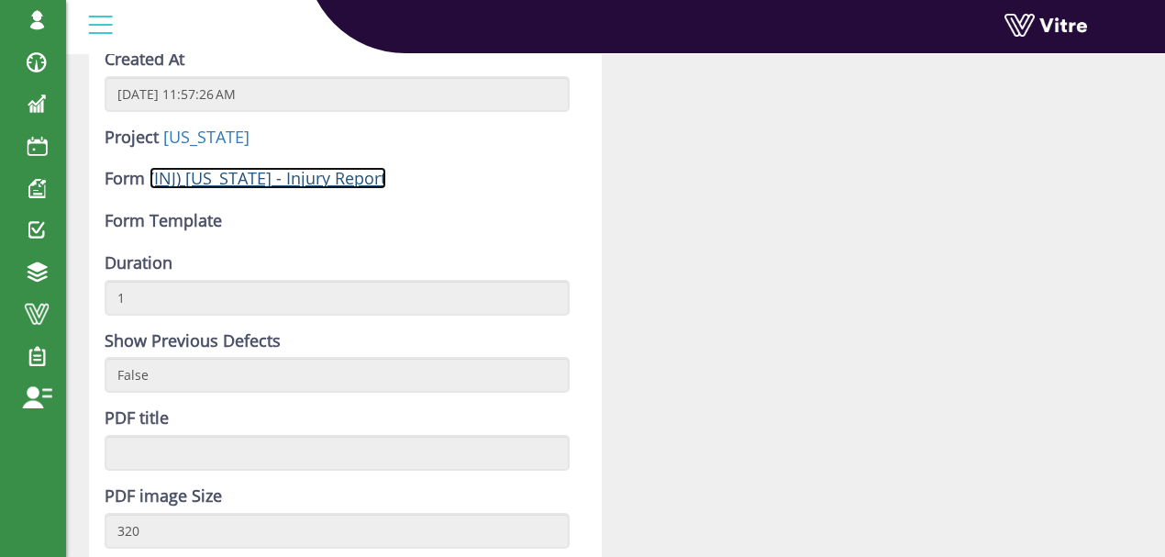
click at [285, 182] on link "(INJ) [US_STATE] - Injury Report" at bounding box center [267, 178] width 237 height 22
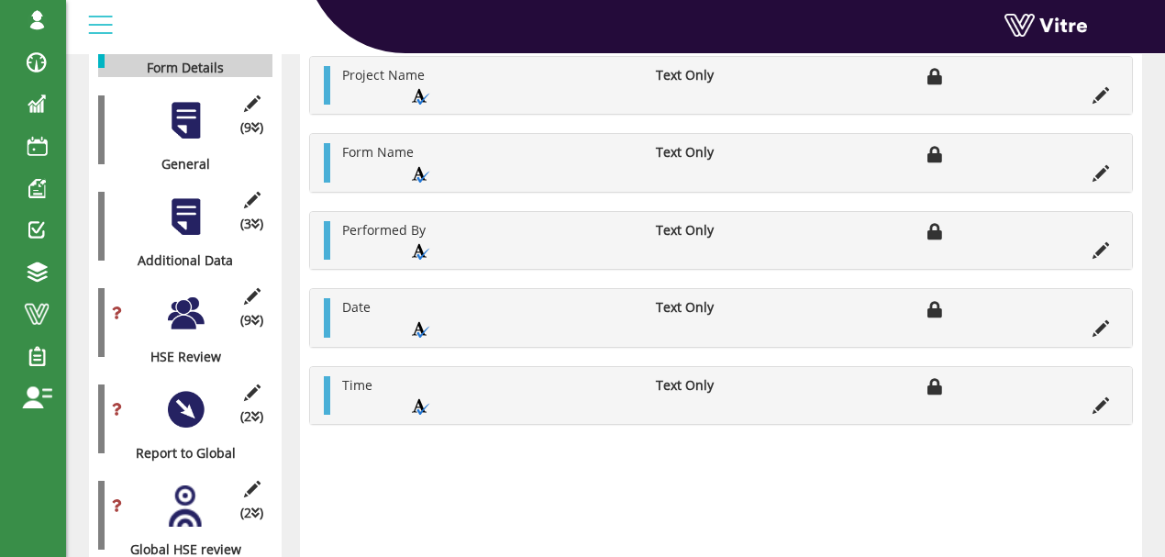
scroll to position [427, 0]
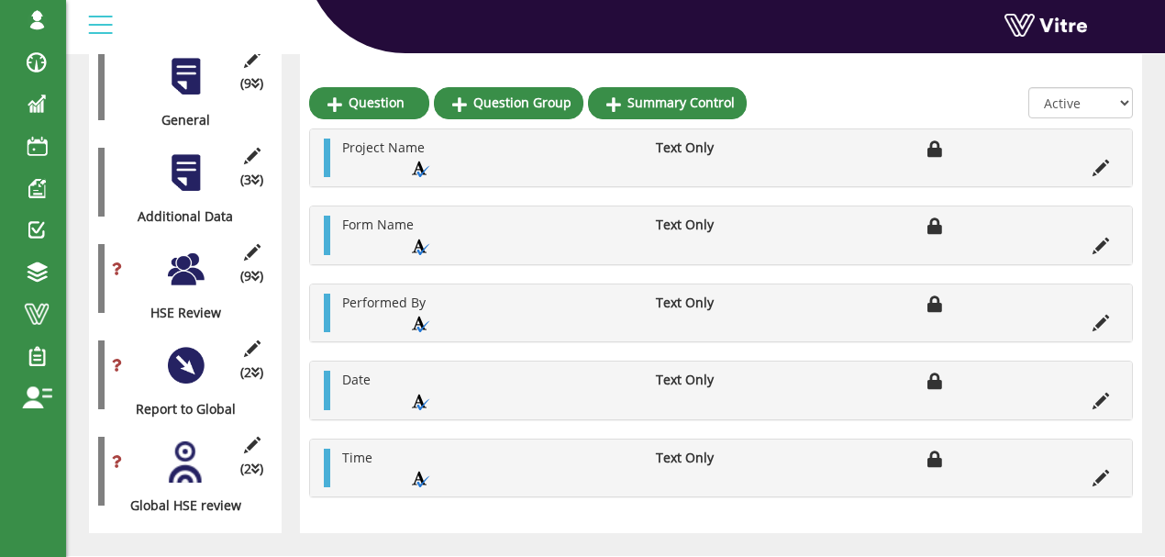
click at [182, 249] on div at bounding box center [185, 269] width 41 height 41
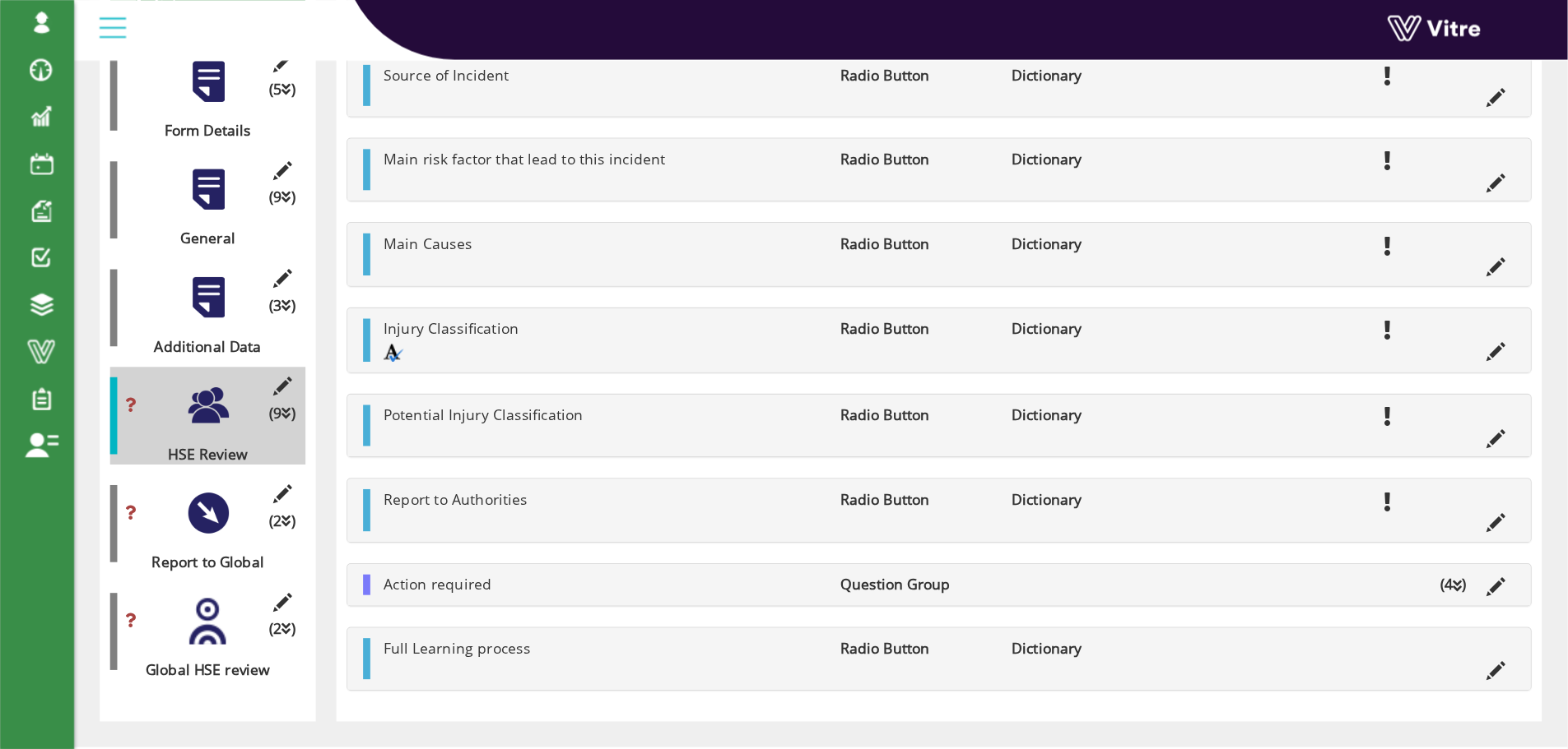
scroll to position [0, 0]
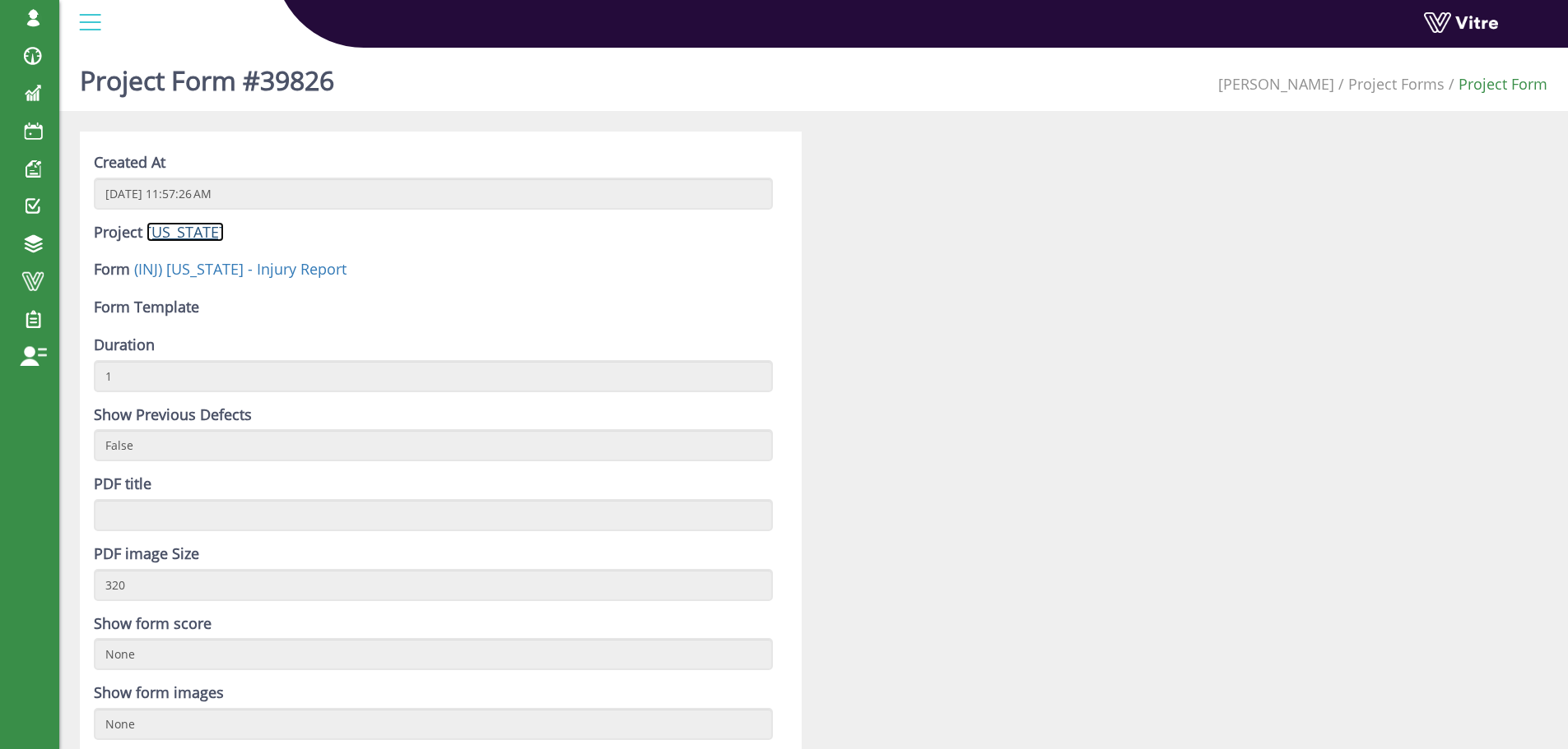
click at [185, 232] on link "Georgia" at bounding box center [185, 232] width 77 height 20
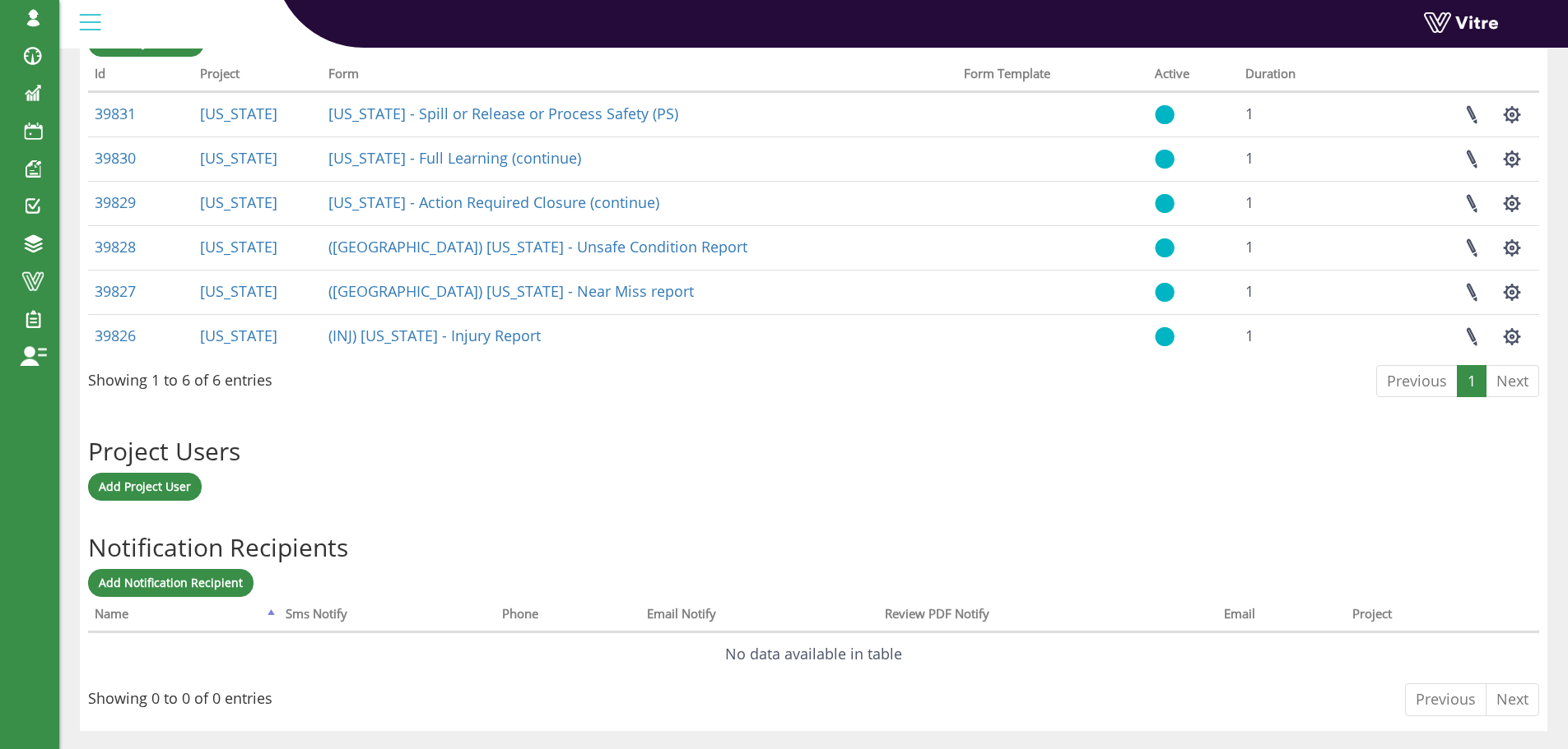
scroll to position [740, 0]
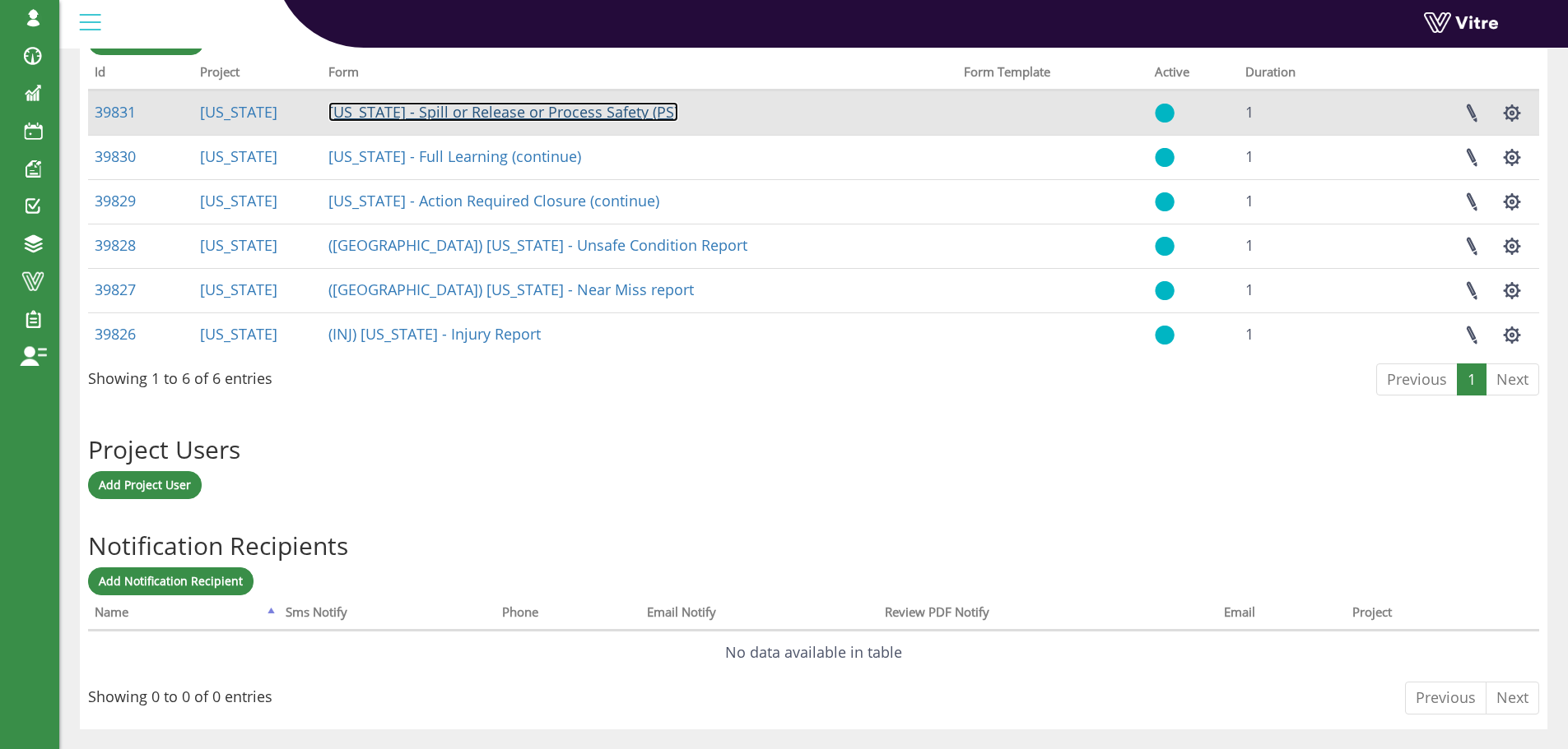
click at [600, 113] on link "Georgia - Spill or Release or Process Safety (PS)" at bounding box center [504, 112] width 350 height 20
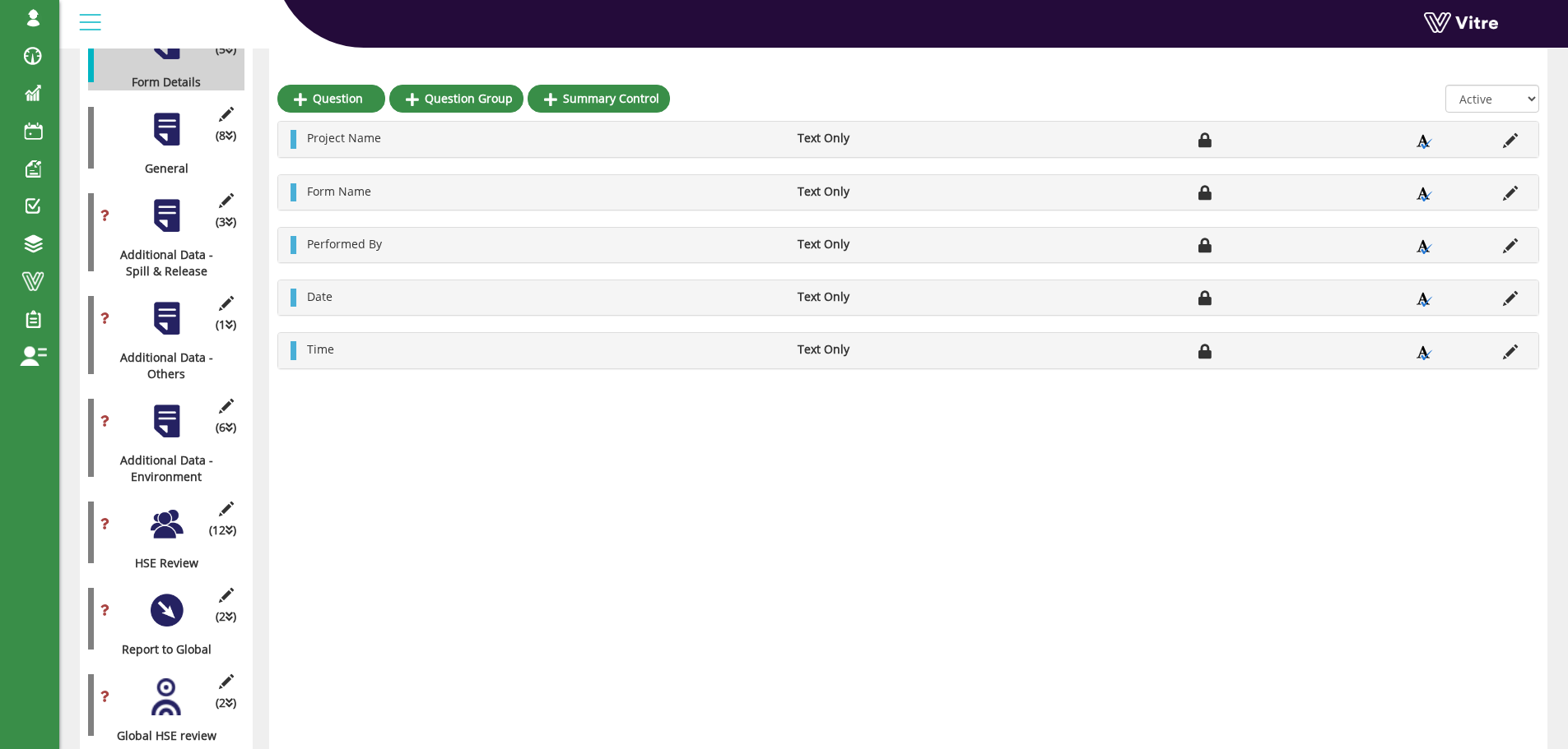
scroll to position [329, 0]
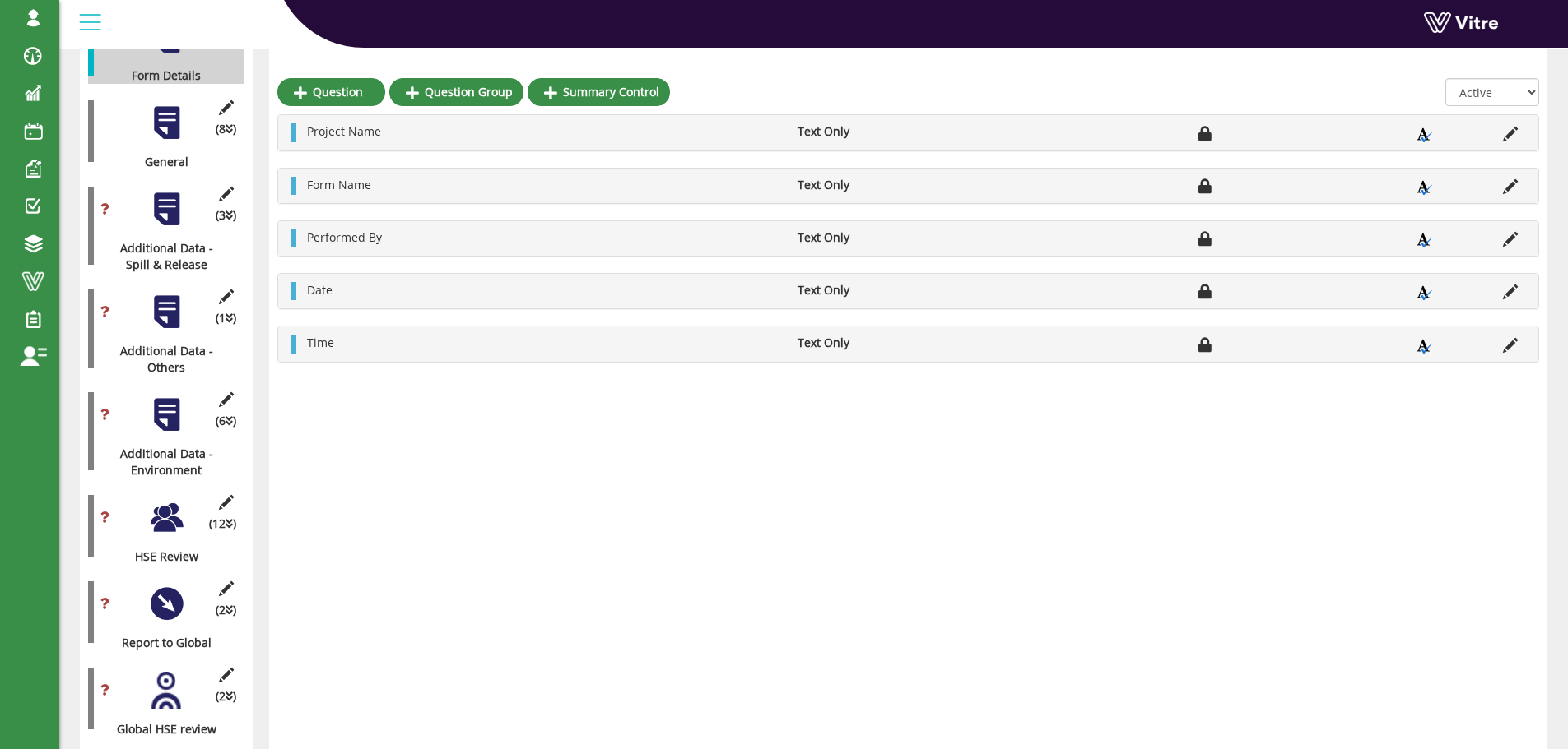
click at [163, 197] on div at bounding box center [166, 209] width 37 height 37
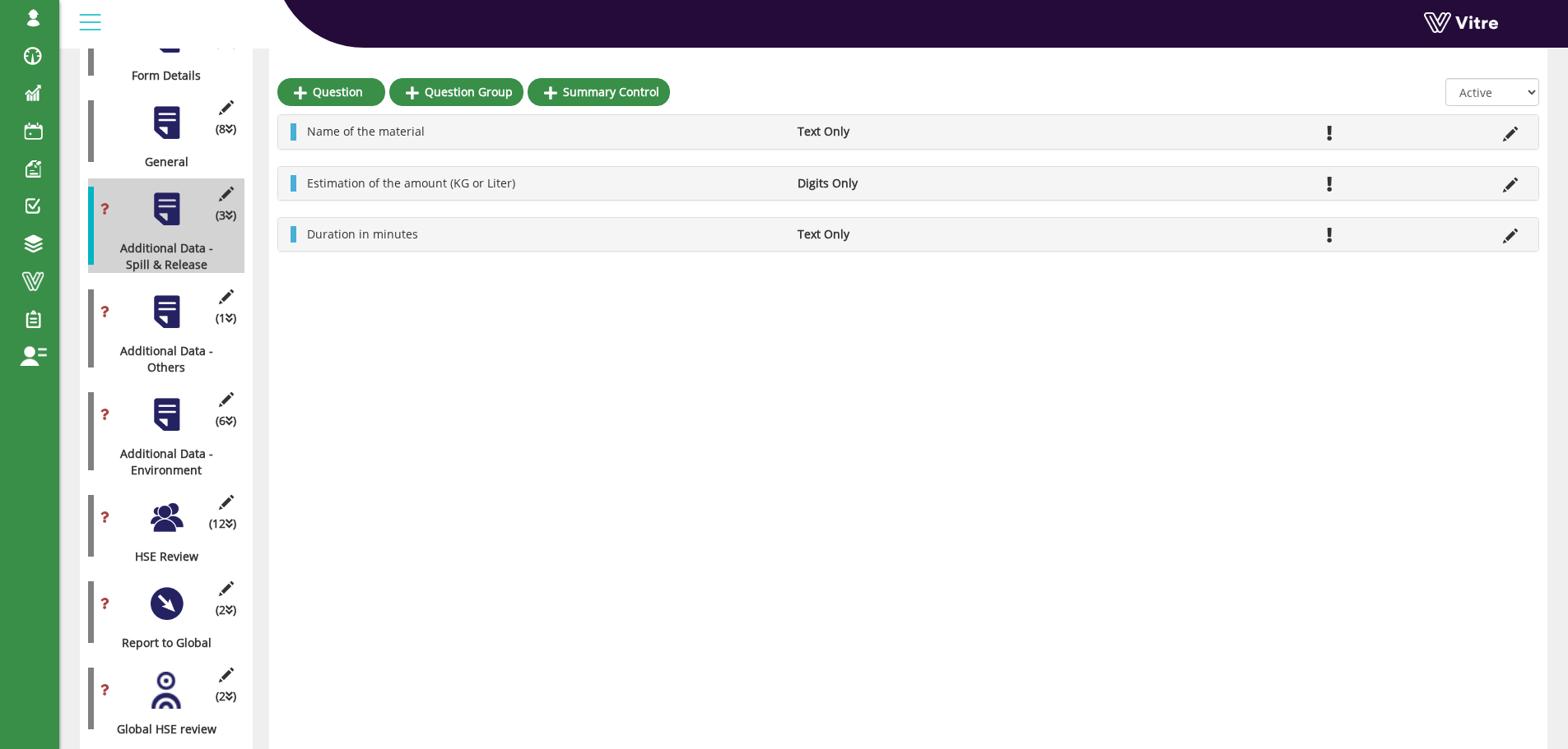
click at [167, 308] on div at bounding box center [166, 311] width 37 height 37
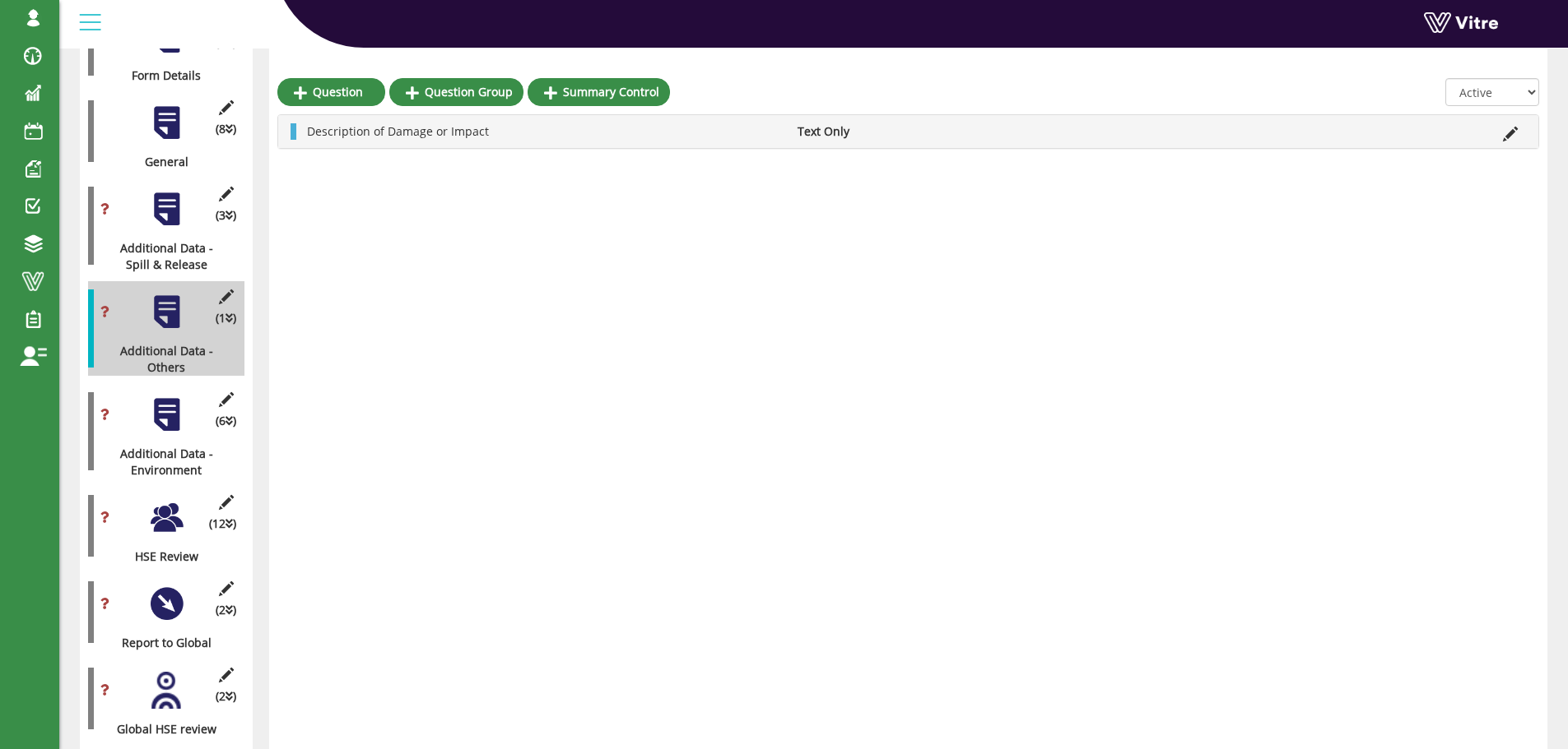
click at [170, 396] on div at bounding box center [166, 414] width 37 height 37
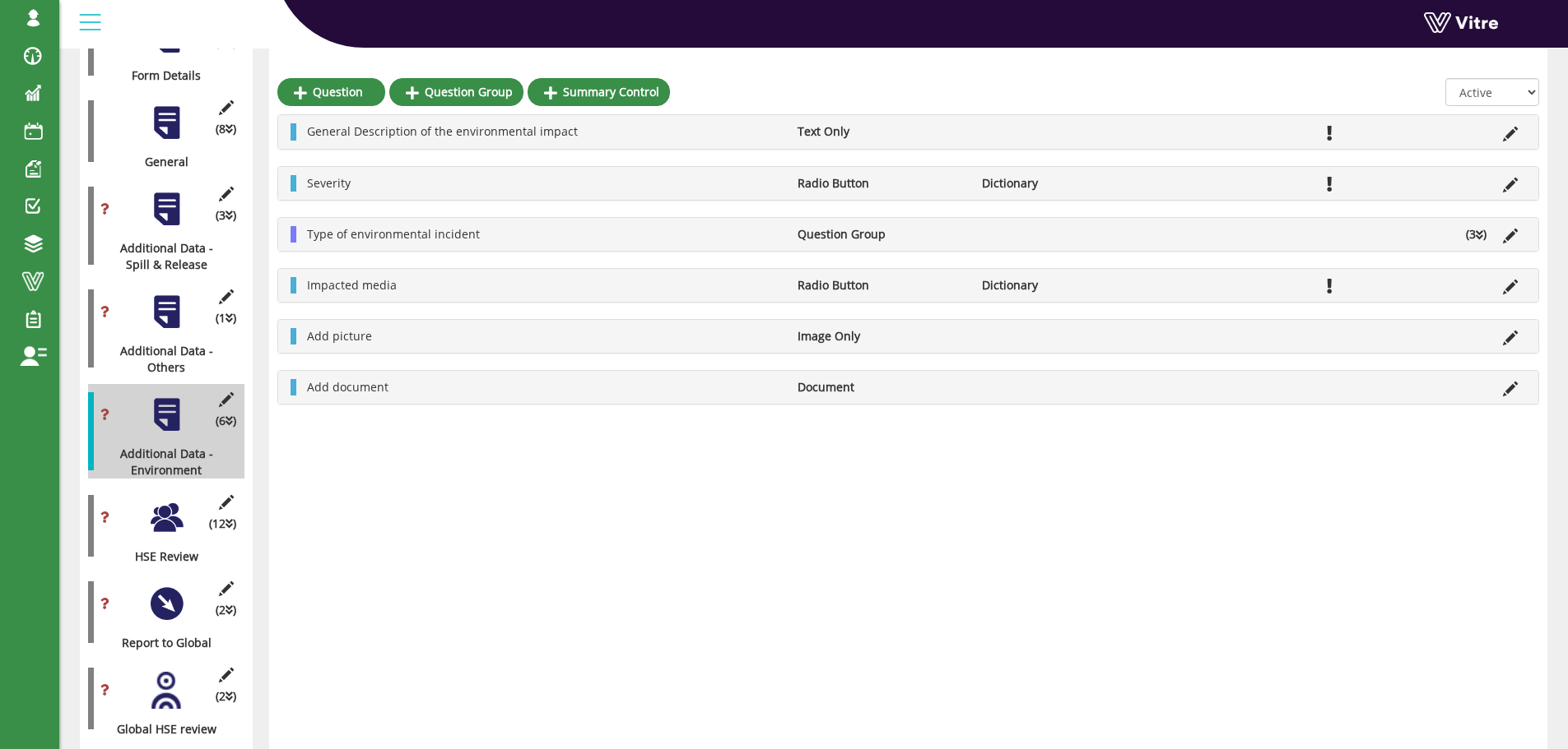
click at [174, 200] on div at bounding box center [166, 209] width 37 height 37
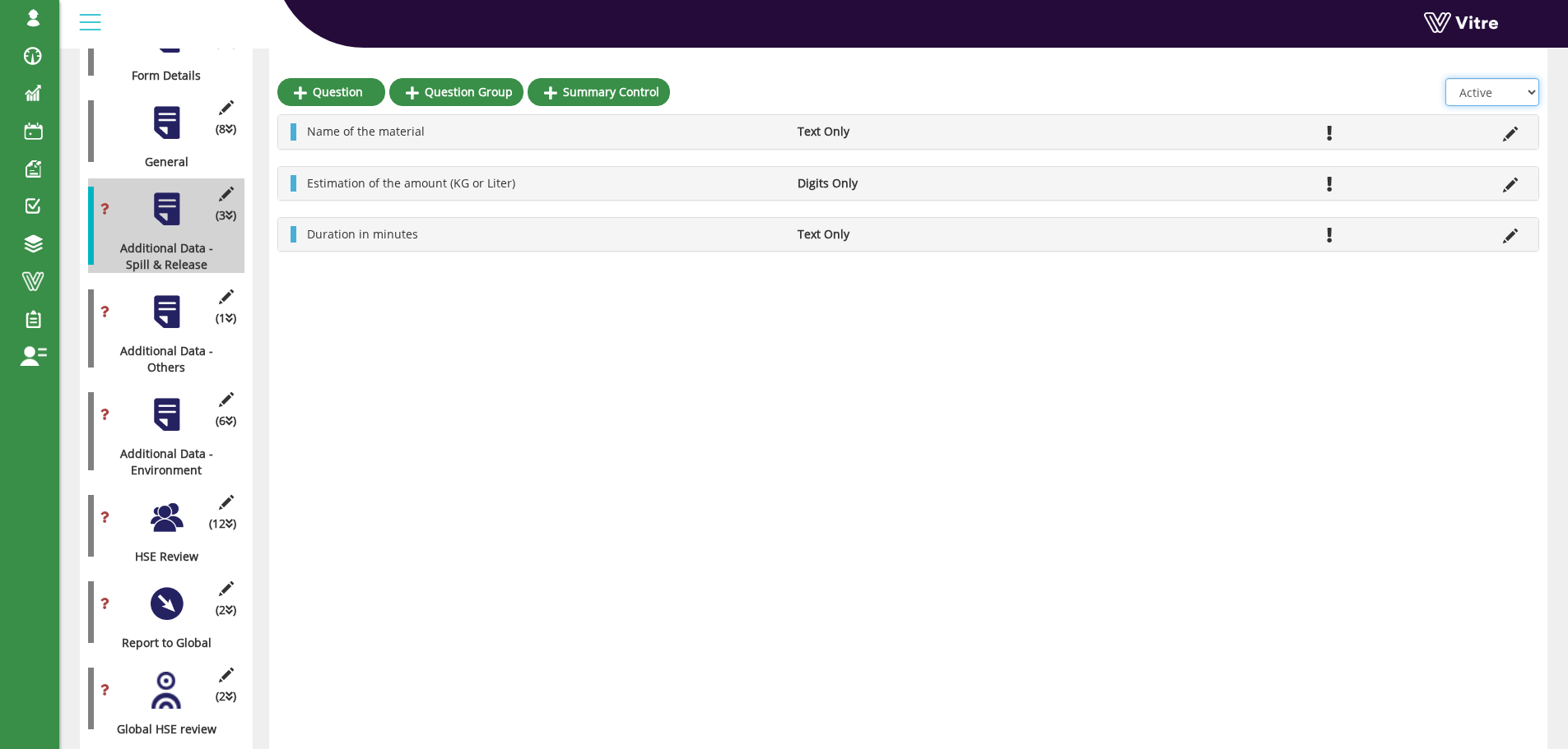
click at [1514, 91] on select "All Active Not Active" at bounding box center [1492, 91] width 94 height 28
select select "2"
click at [1446, 78] on select "All Active Not Active" at bounding box center [1492, 91] width 94 height 28
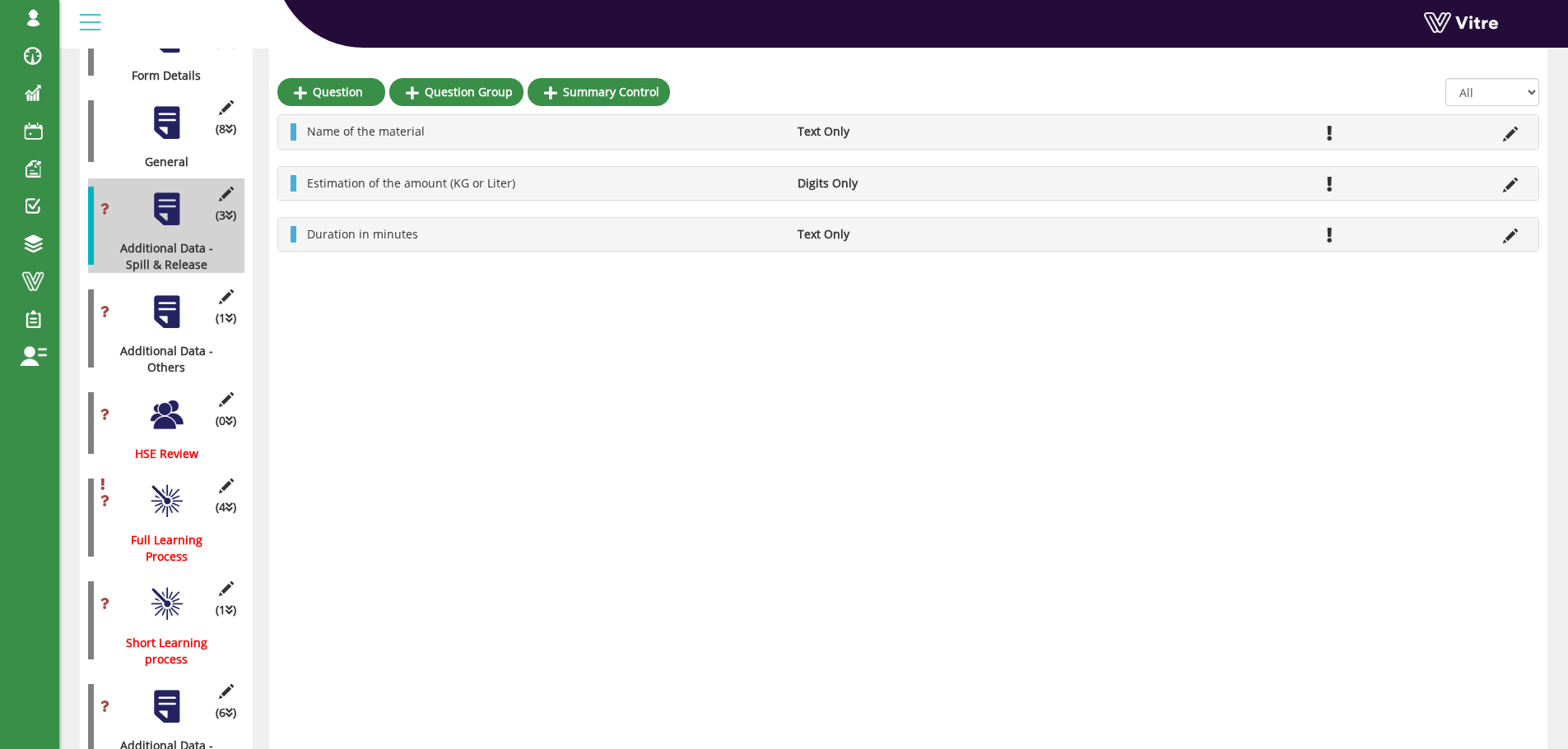
click at [170, 398] on div at bounding box center [166, 414] width 37 height 37
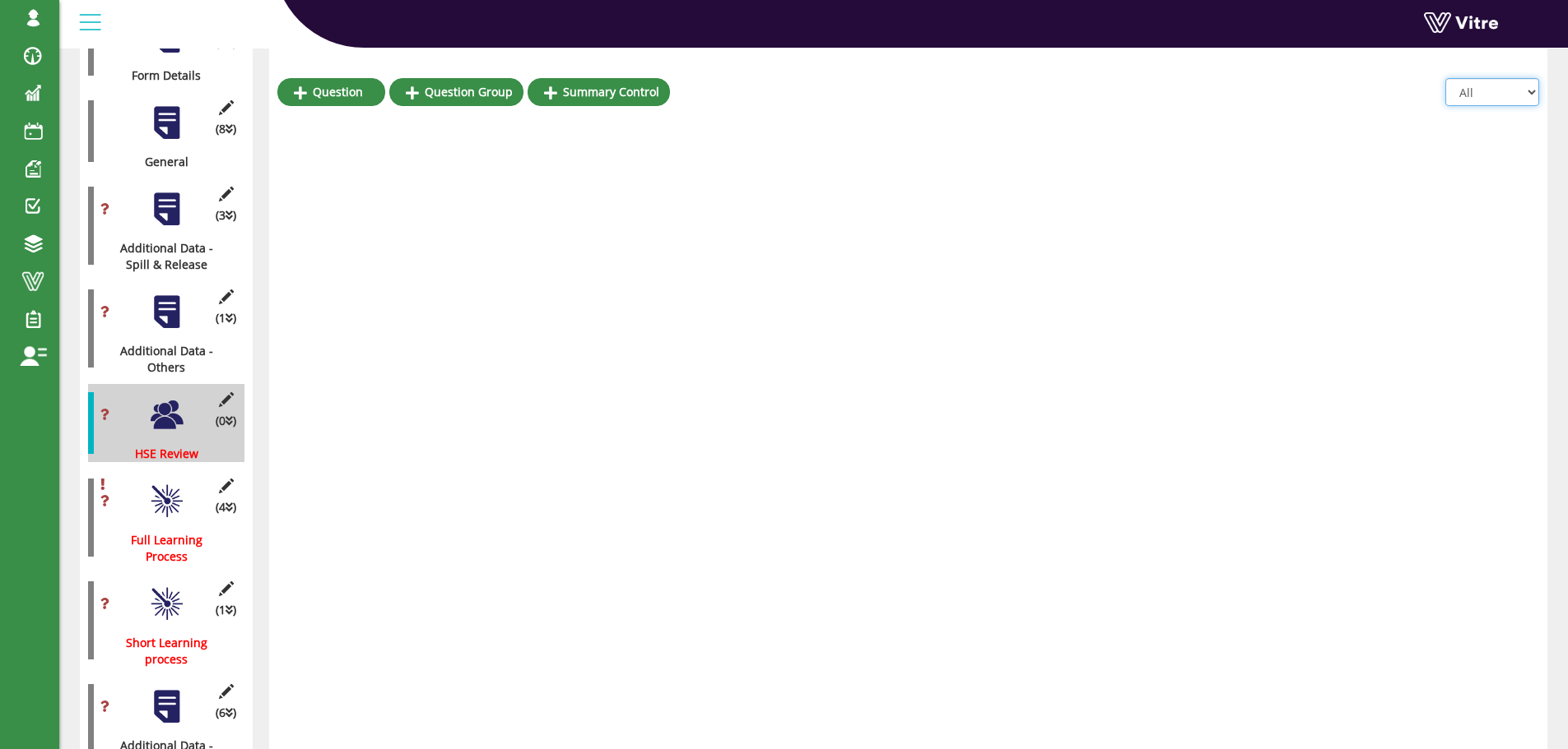
click at [1513, 85] on select "All Active Not Active" at bounding box center [1492, 91] width 94 height 28
select select "1"
click at [1446, 78] on select "All Active Not Active" at bounding box center [1492, 91] width 94 height 28
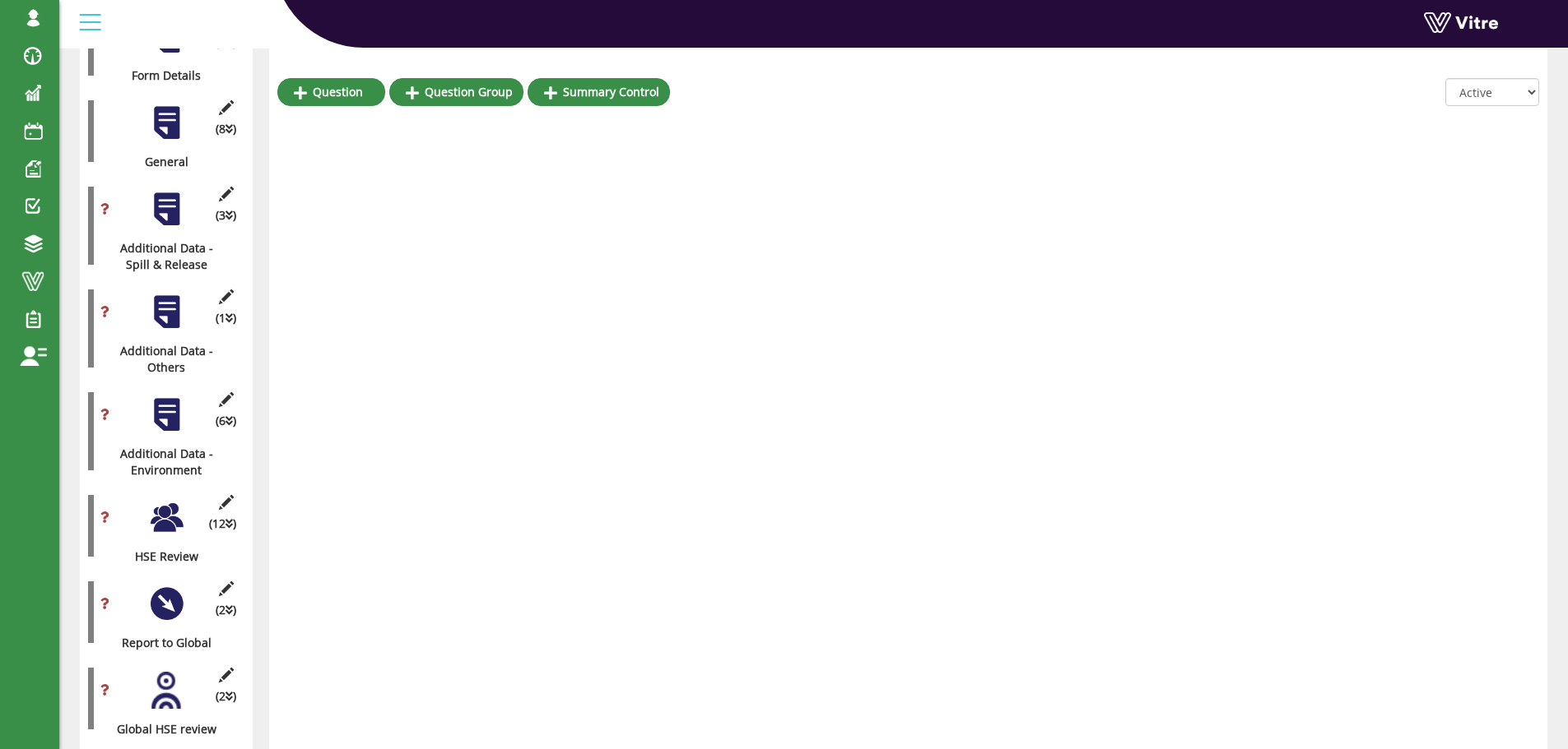
click at [168, 505] on div at bounding box center [166, 518] width 37 height 37
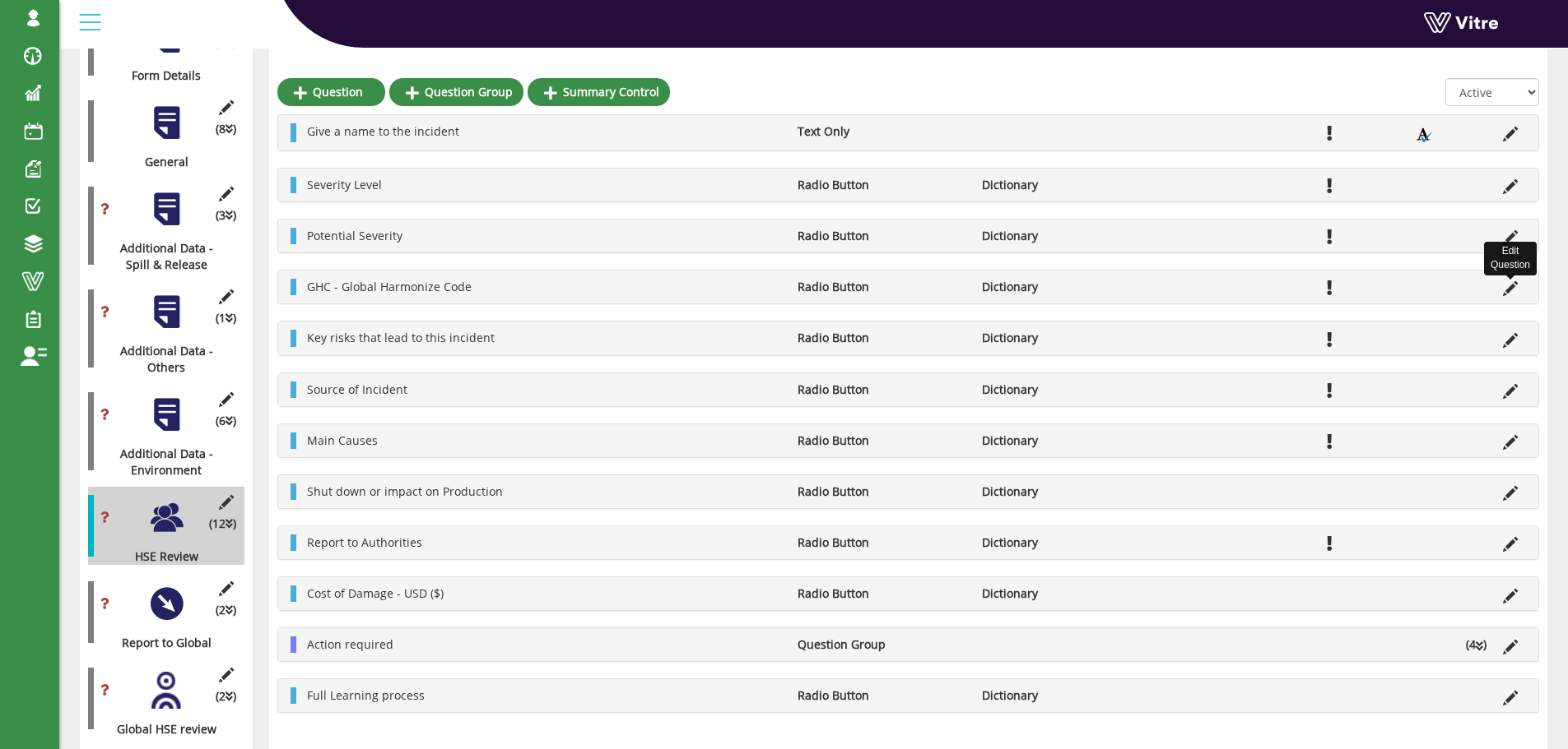
click at [1505, 291] on icon at bounding box center [1511, 289] width 15 height 15
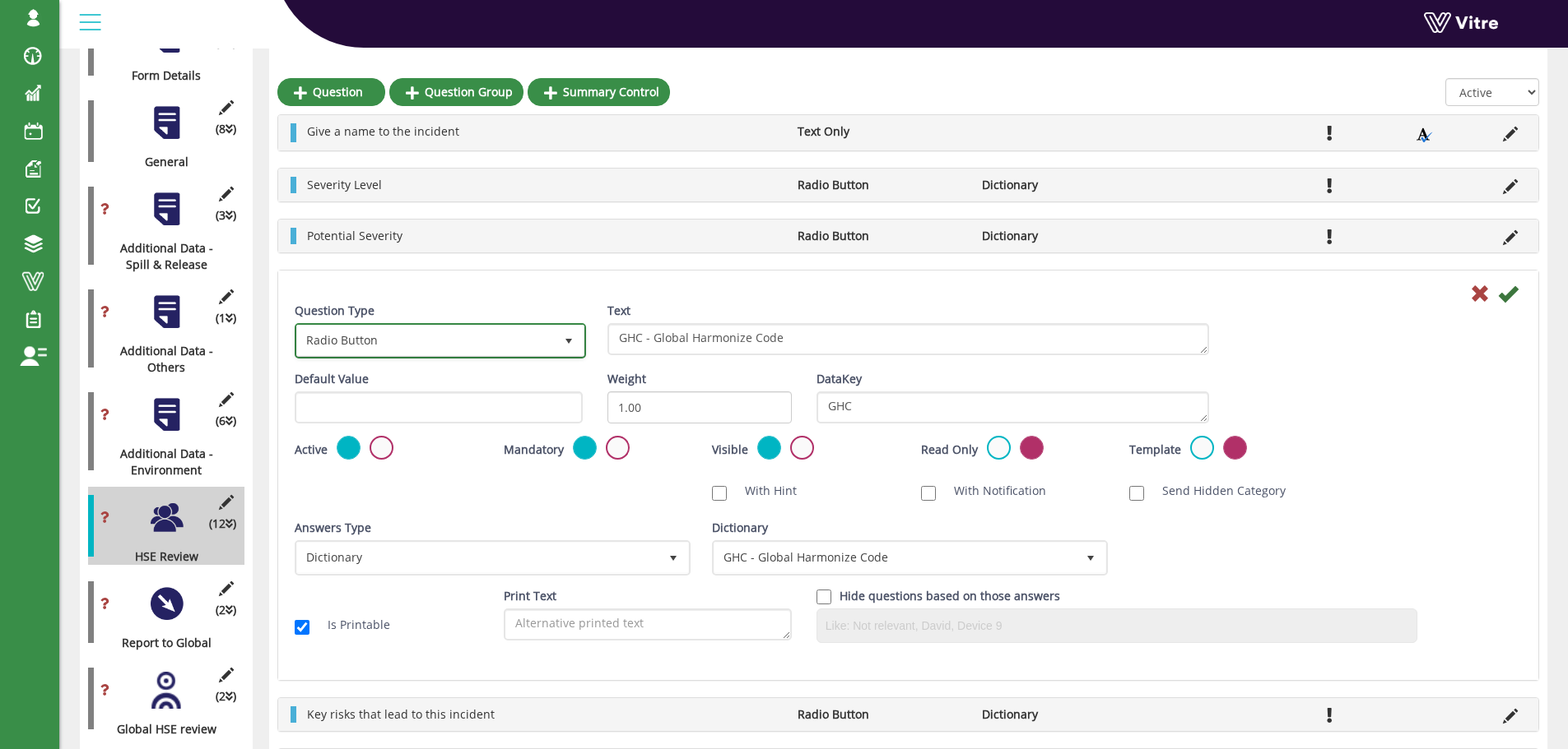
click at [481, 344] on span "Radio Button" at bounding box center [425, 340] width 257 height 30
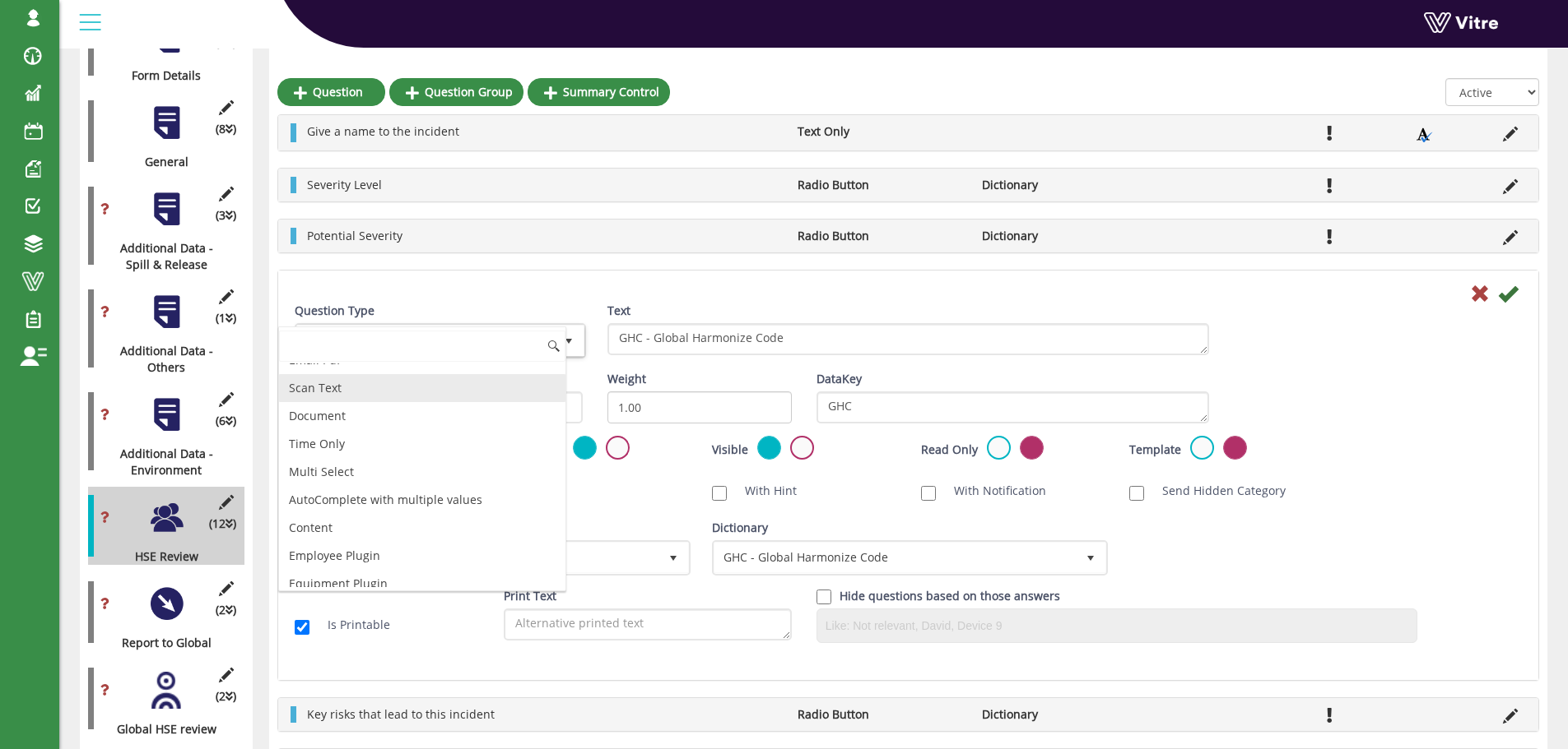
scroll to position [493, 0]
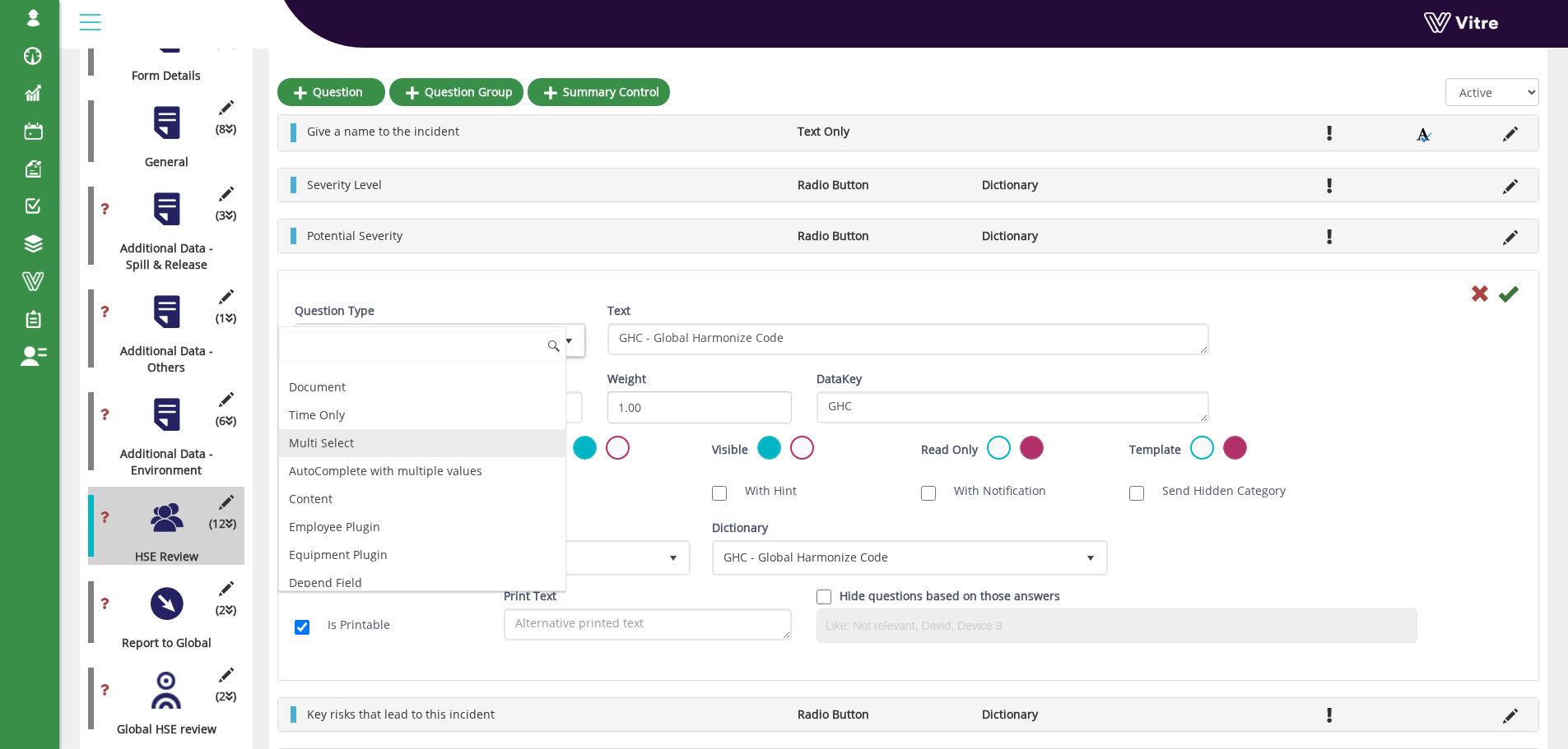
click at [355, 446] on li "Multi Select" at bounding box center [422, 443] width 286 height 28
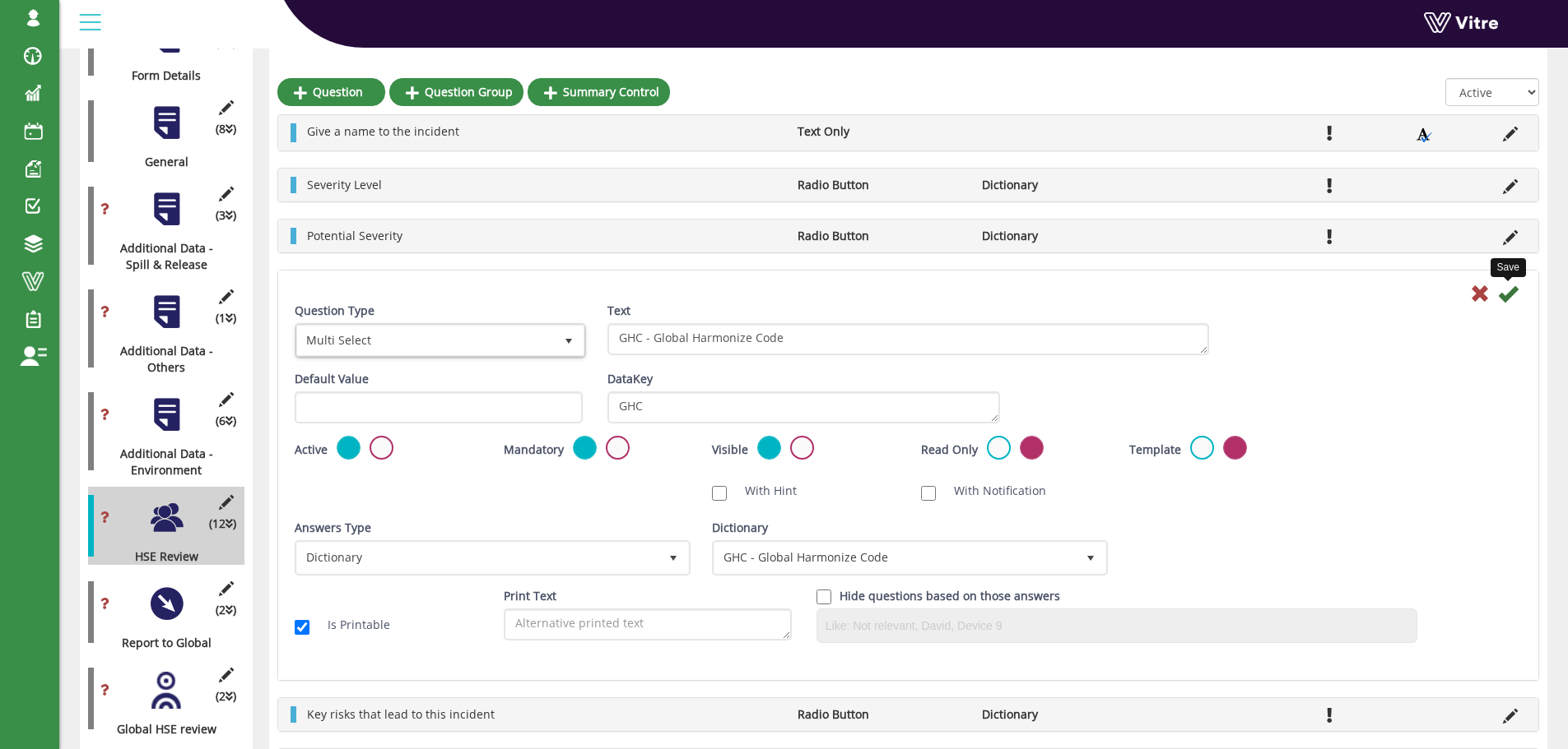
click at [1508, 297] on icon at bounding box center [1508, 293] width 20 height 20
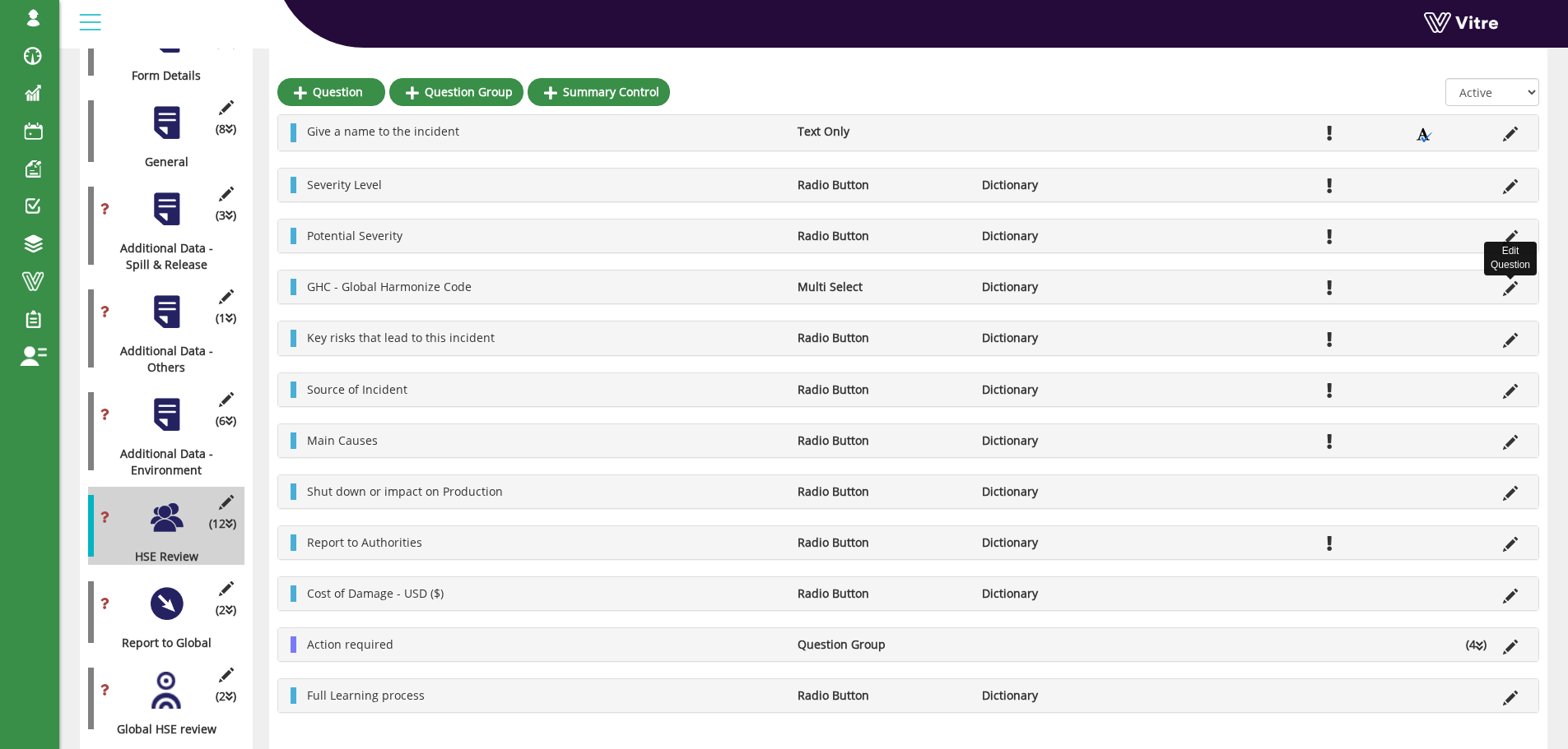
click at [1511, 288] on icon at bounding box center [1511, 289] width 15 height 15
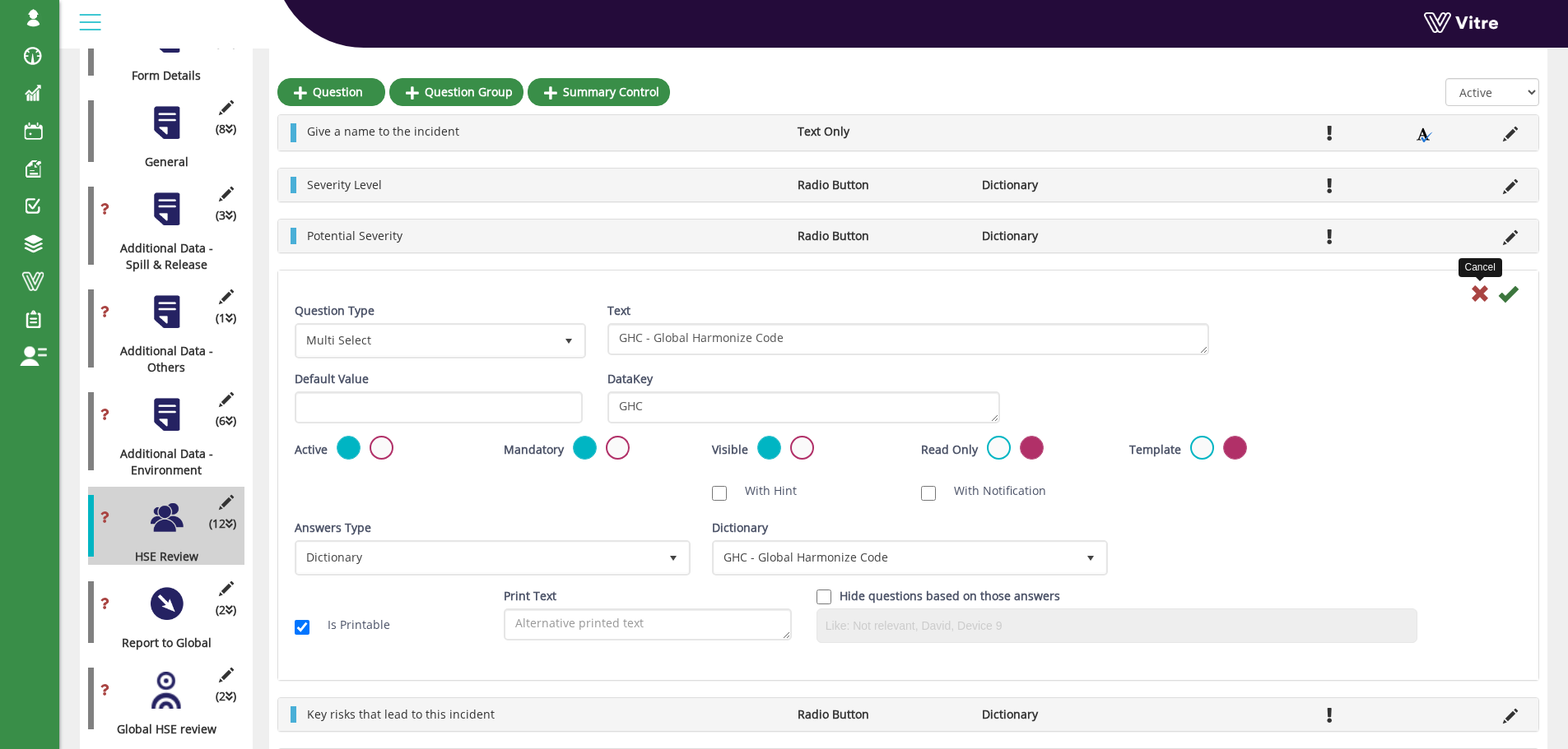
click at [1476, 294] on icon at bounding box center [1480, 293] width 20 height 20
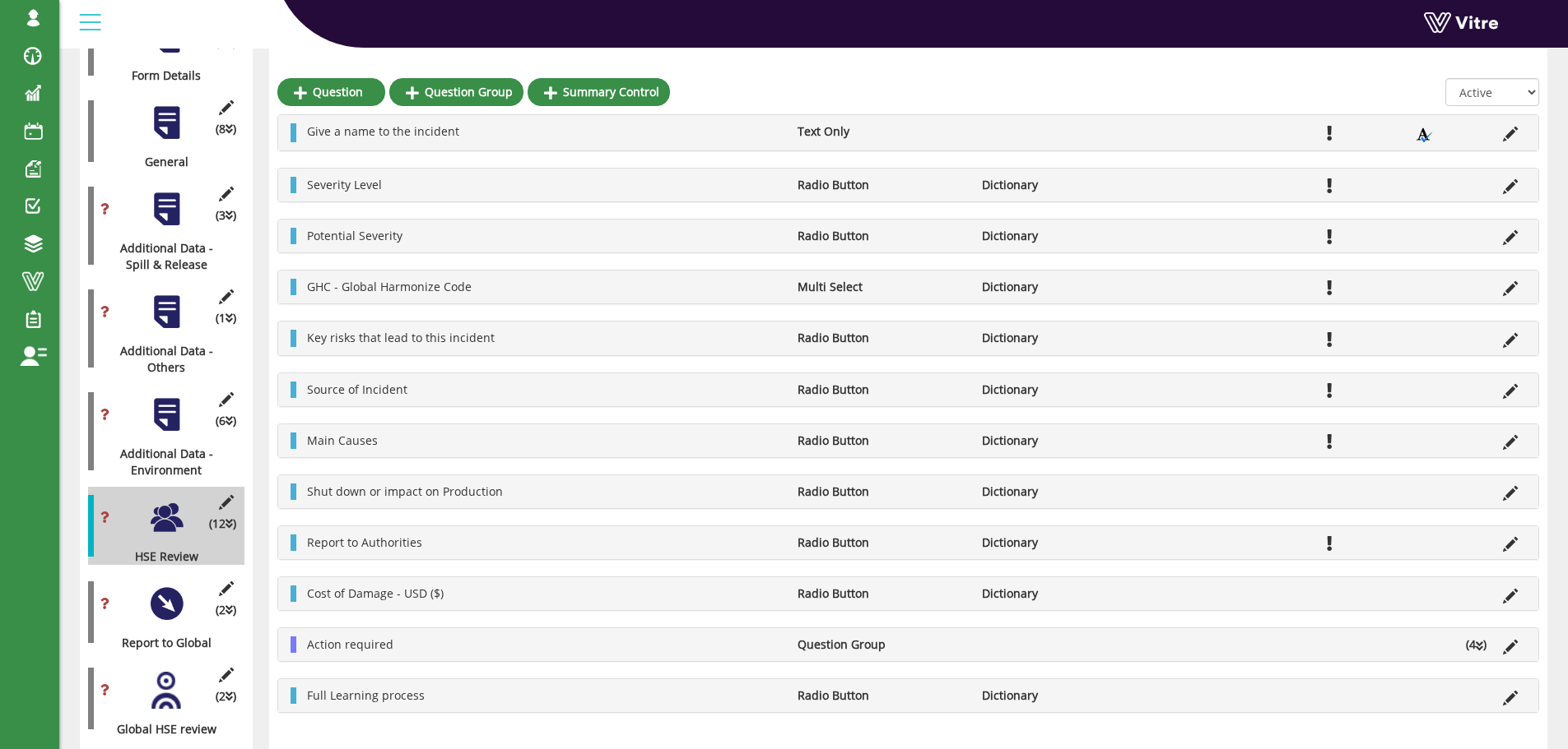
click at [36, 388] on div "Harel.Smadar Profile Notification Change Company English English Español França…" at bounding box center [30, 374] width 59 height 749
